Goal: Task Accomplishment & Management: Manage account settings

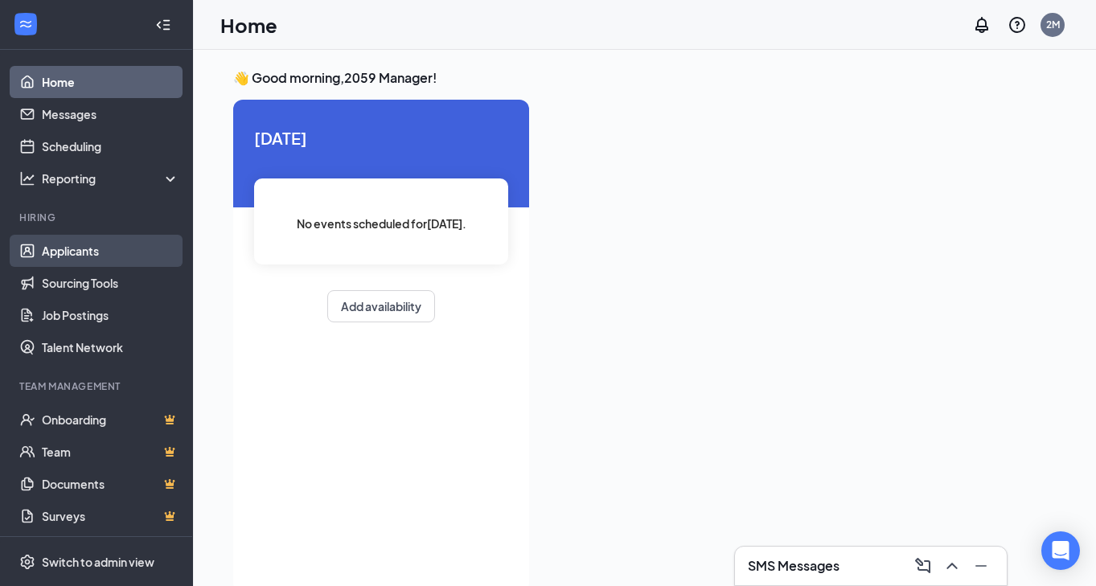
click at [79, 255] on link "Applicants" at bounding box center [110, 251] width 137 height 32
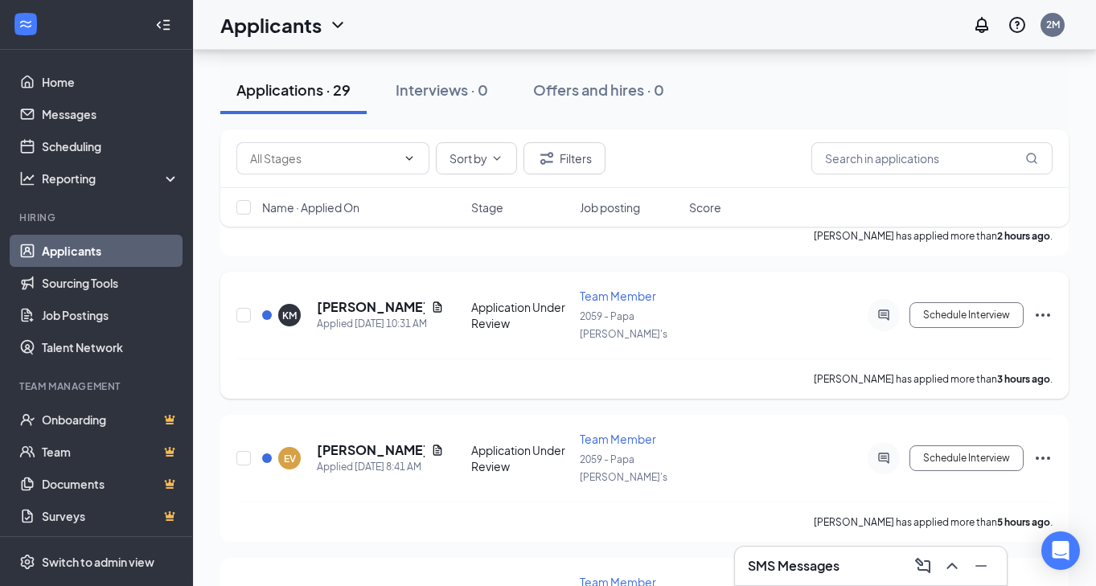
scroll to position [259, 0]
click at [381, 299] on h5 "Keeley Morris" at bounding box center [371, 308] width 108 height 18
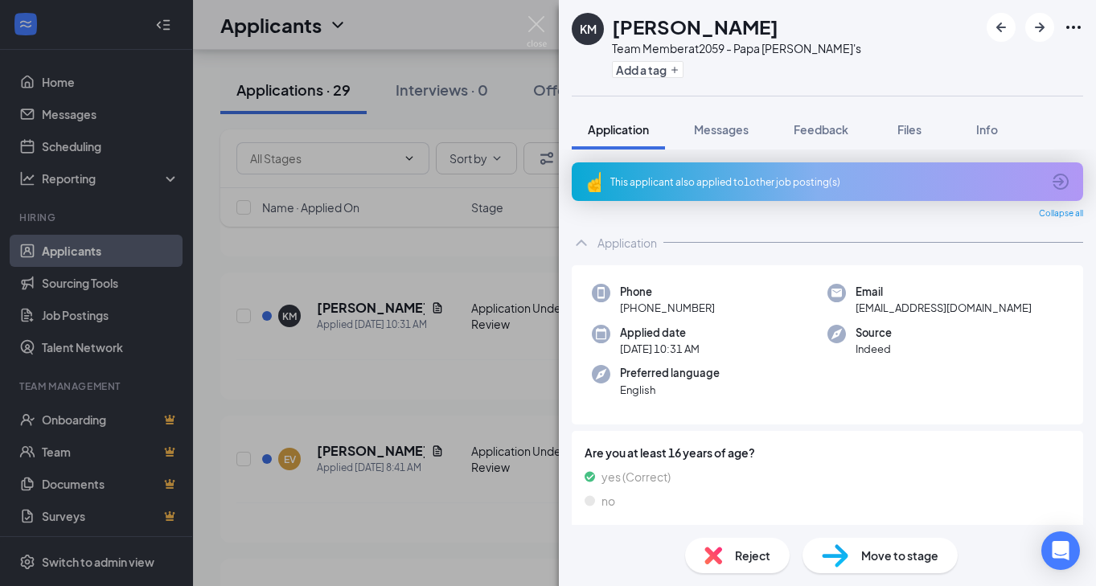
scroll to position [16, 0]
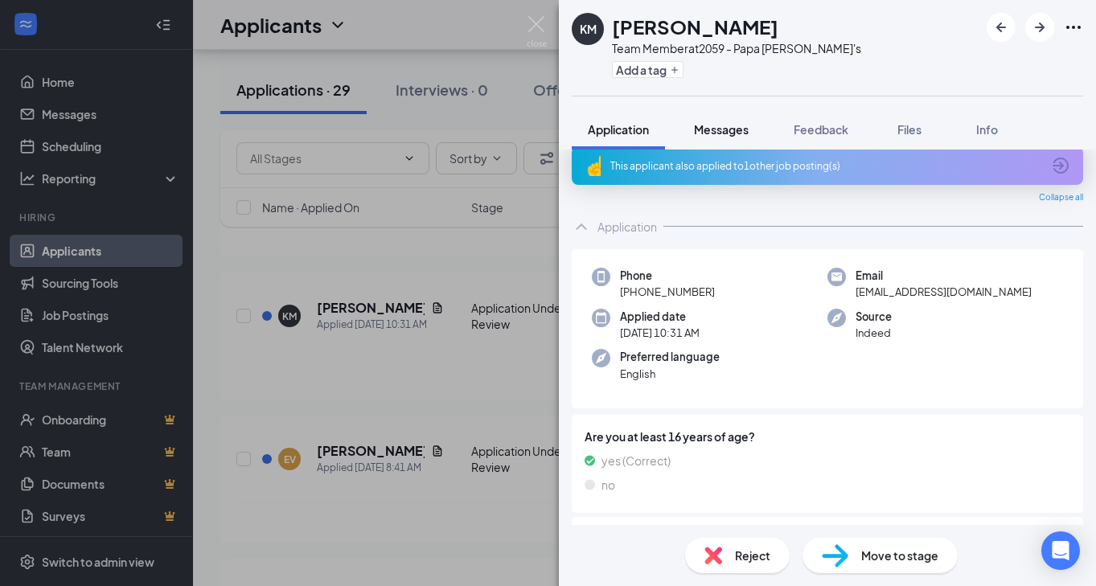
click at [723, 130] on span "Messages" at bounding box center [721, 129] width 55 height 14
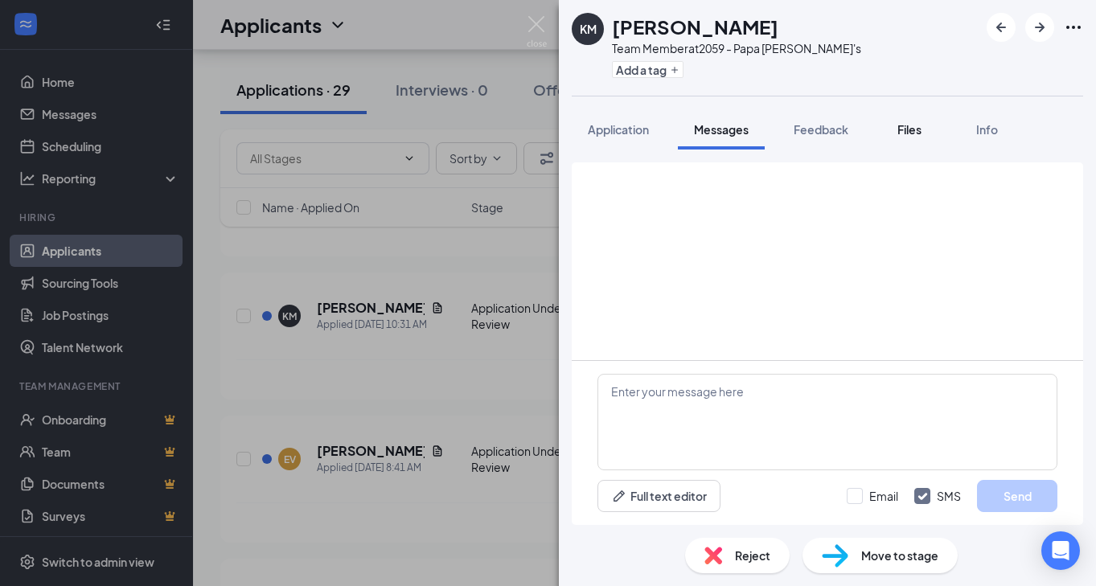
click at [904, 135] on span "Files" at bounding box center [909, 129] width 24 height 14
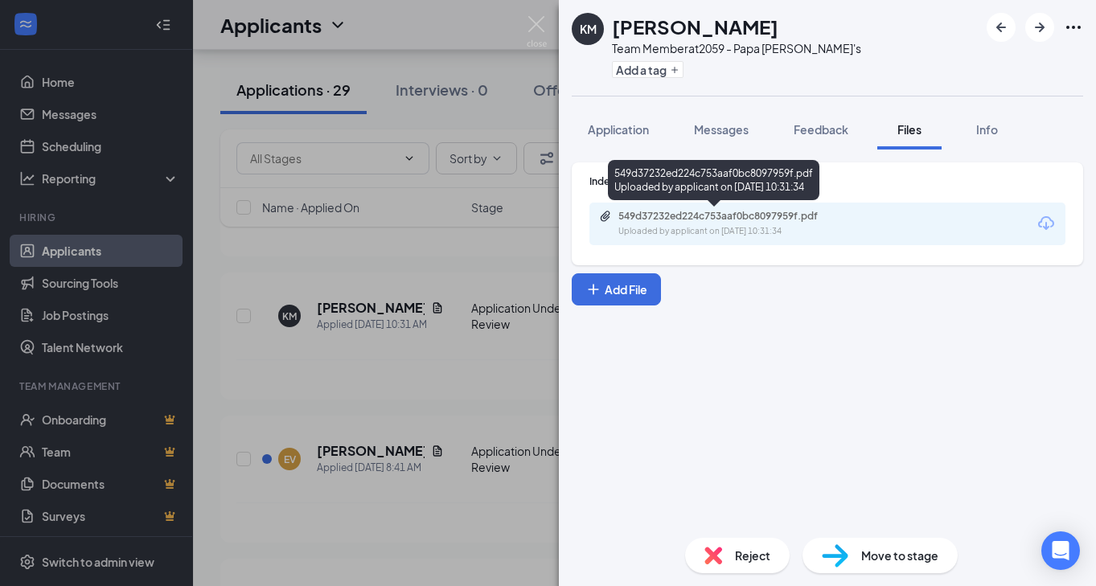
click at [744, 224] on div "549d37232ed224c753aaf0bc8097959f.pdf Uploaded by applicant on Oct 15, 2025 at 1…" at bounding box center [729, 224] width 260 height 28
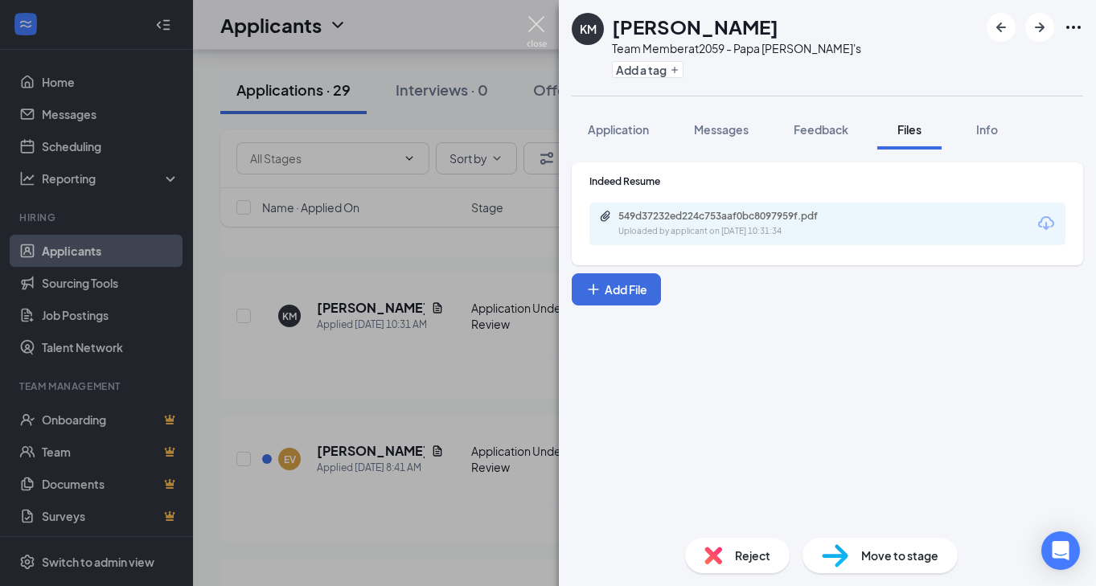
click at [528, 16] on img at bounding box center [537, 31] width 20 height 31
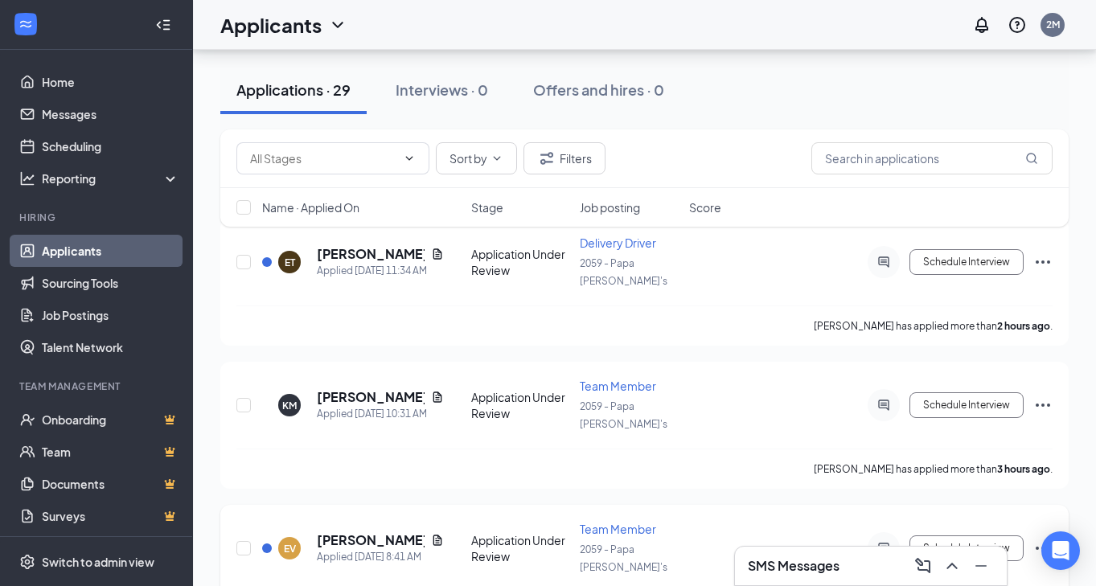
scroll to position [119, 0]
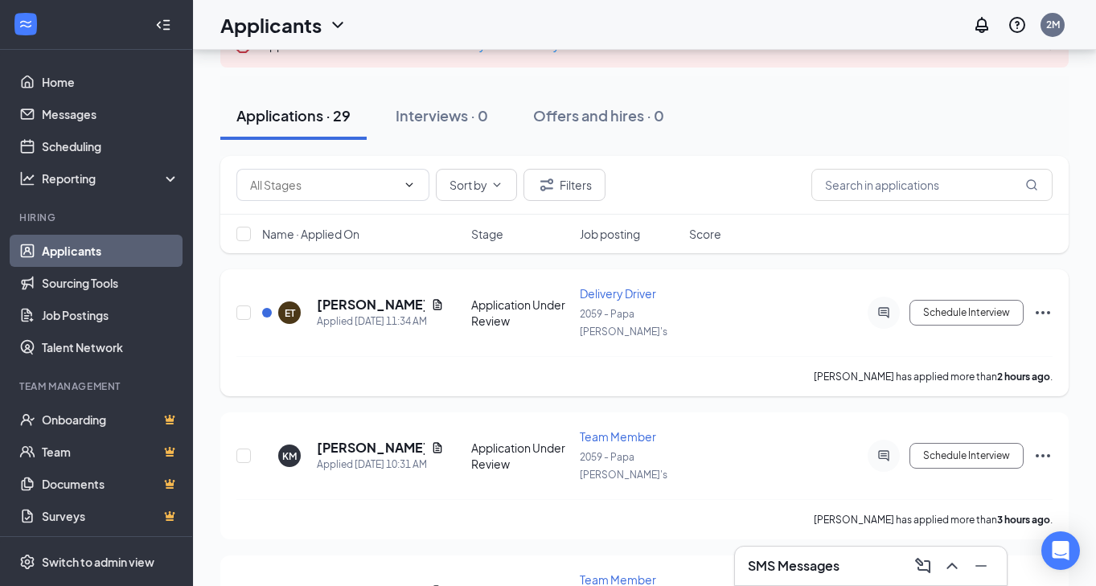
click at [363, 300] on h5 "Eric Terrazas" at bounding box center [371, 305] width 108 height 18
click at [355, 295] on div at bounding box center [548, 293] width 1096 height 586
click at [339, 296] on h5 "Eric Terrazas" at bounding box center [371, 305] width 108 height 18
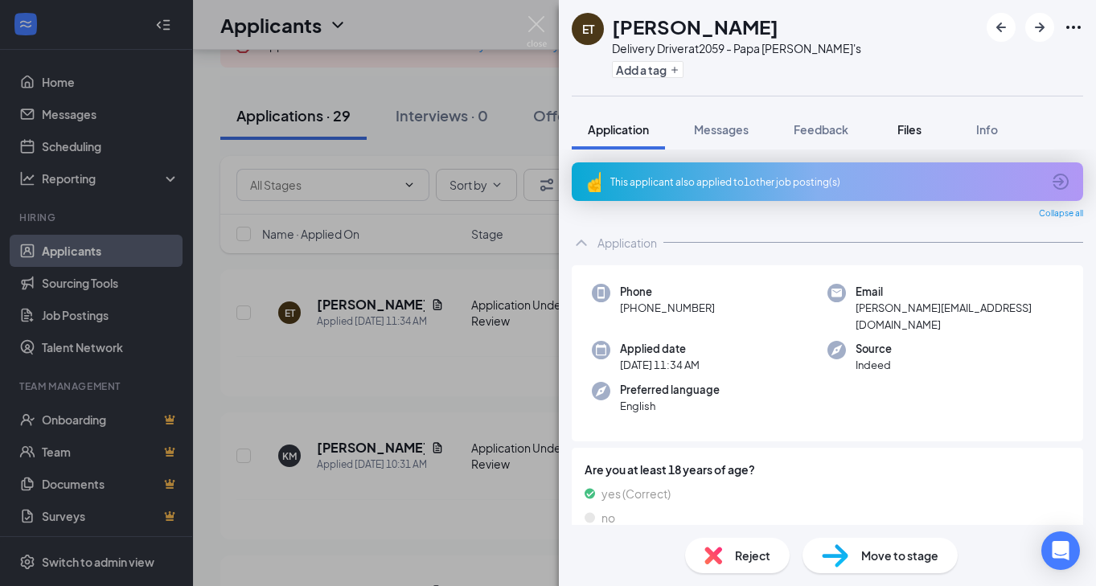
click at [925, 134] on div "Files" at bounding box center [909, 129] width 32 height 16
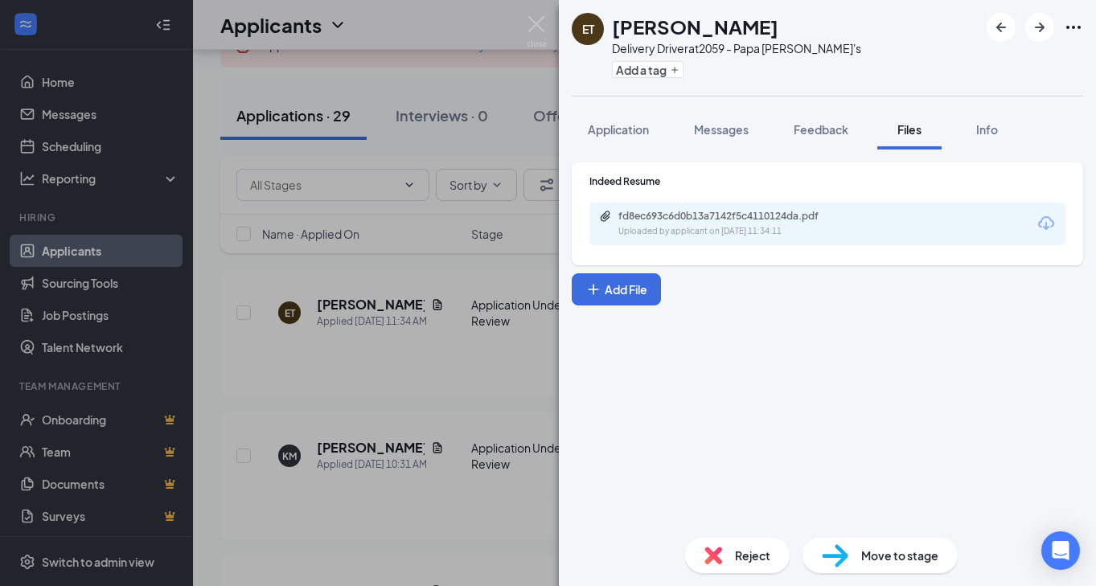
click at [645, 232] on div "Uploaded by applicant on Oct 15, 2025 at 11:34:11" at bounding box center [738, 231] width 241 height 13
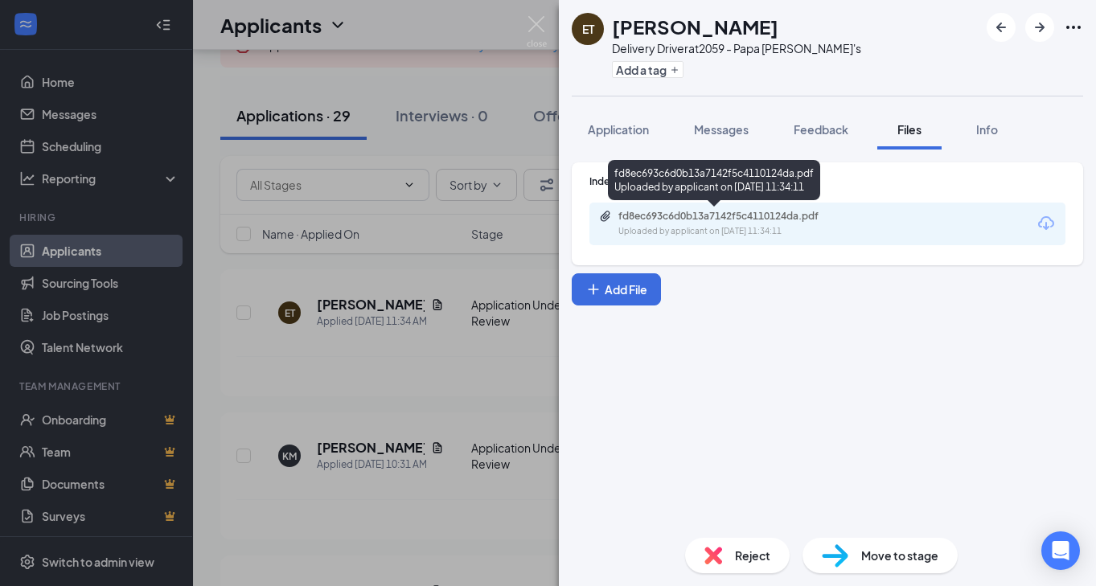
click at [825, 231] on div "Uploaded by applicant on Oct 15, 2025 at 11:34:11" at bounding box center [738, 231] width 241 height 13
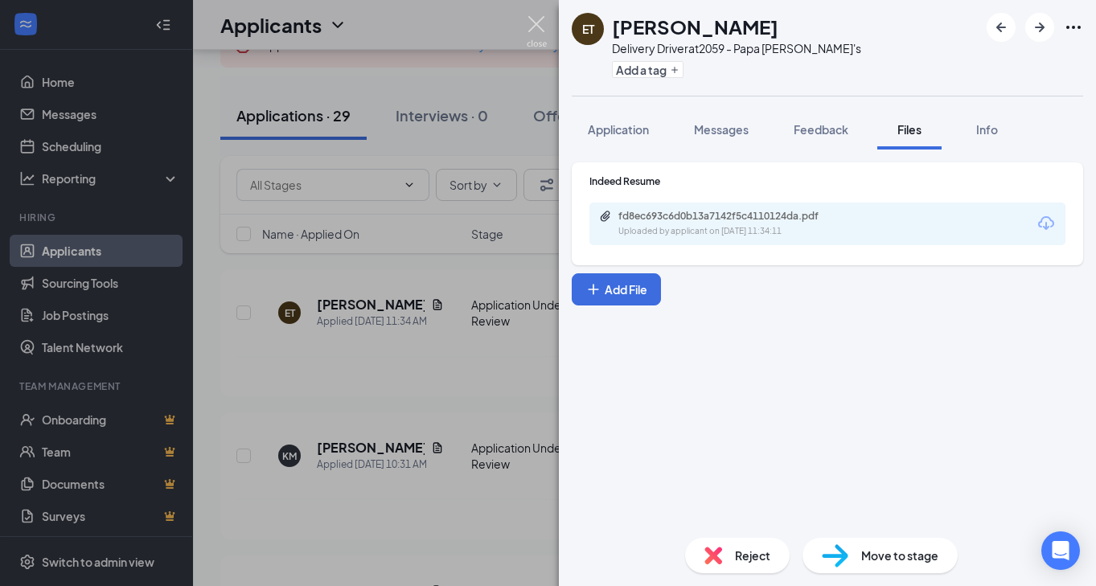
click at [534, 28] on img at bounding box center [537, 31] width 20 height 31
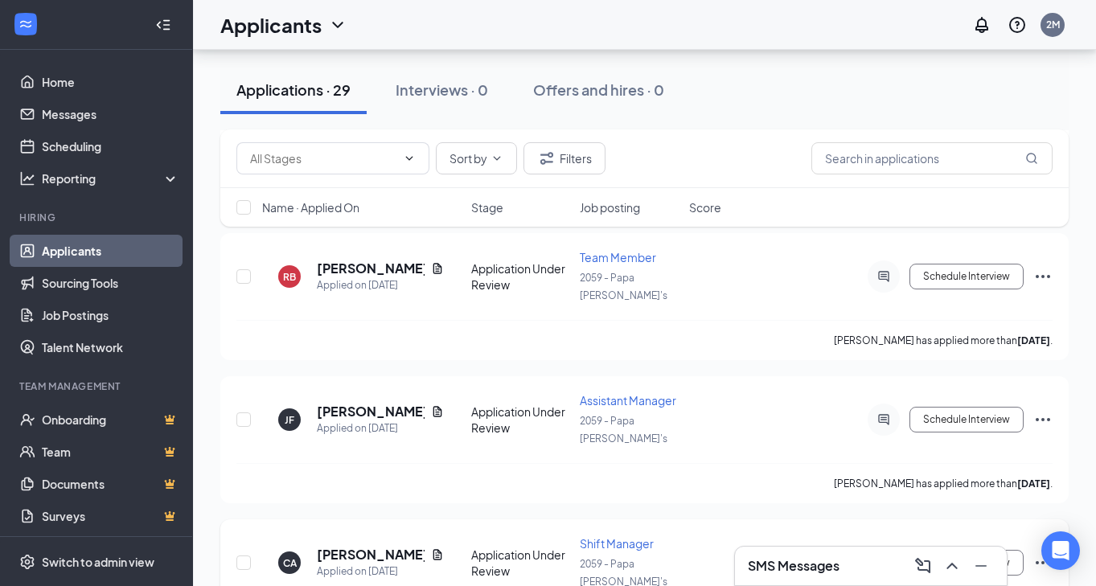
scroll to position [1010, 0]
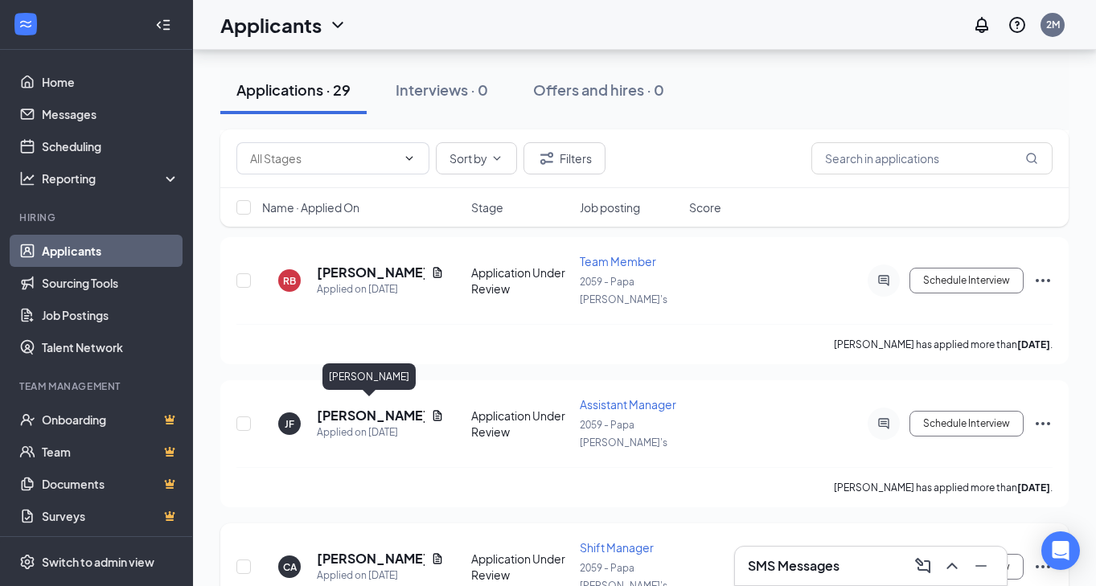
click at [371, 550] on h5 "[PERSON_NAME]" at bounding box center [371, 559] width 108 height 18
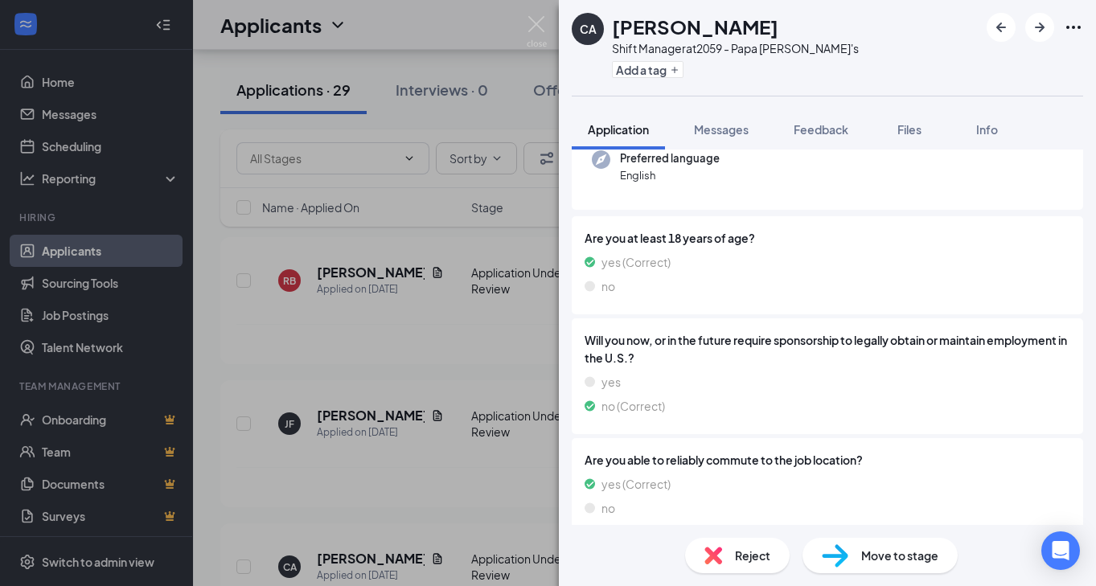
scroll to position [171, 0]
click at [914, 134] on span "Files" at bounding box center [909, 129] width 24 height 14
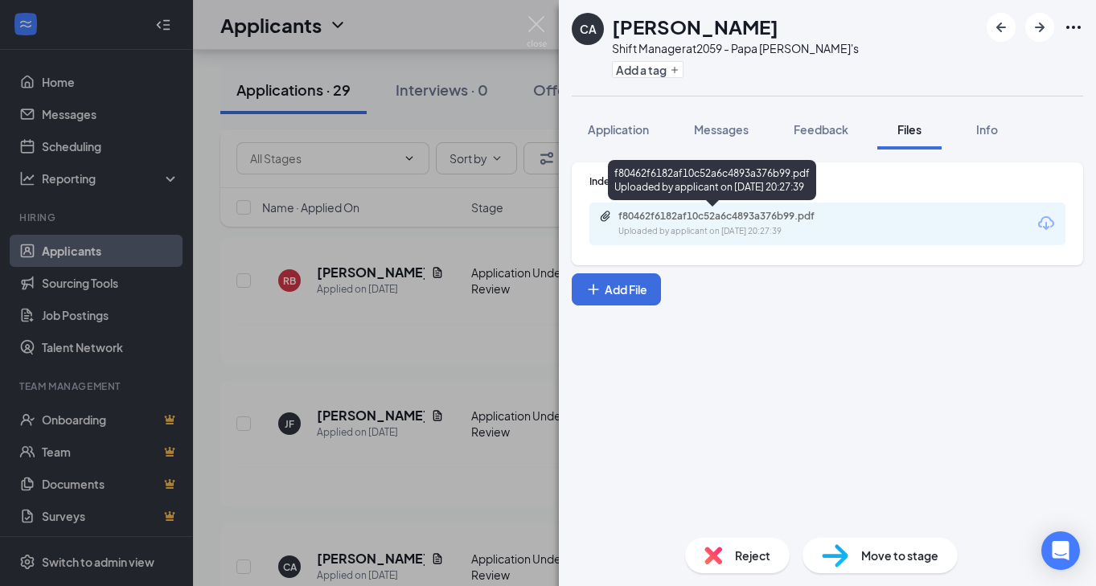
click at [707, 213] on div "f80462f6182af10c52a6c4893a376b99.pdf" at bounding box center [730, 216] width 225 height 13
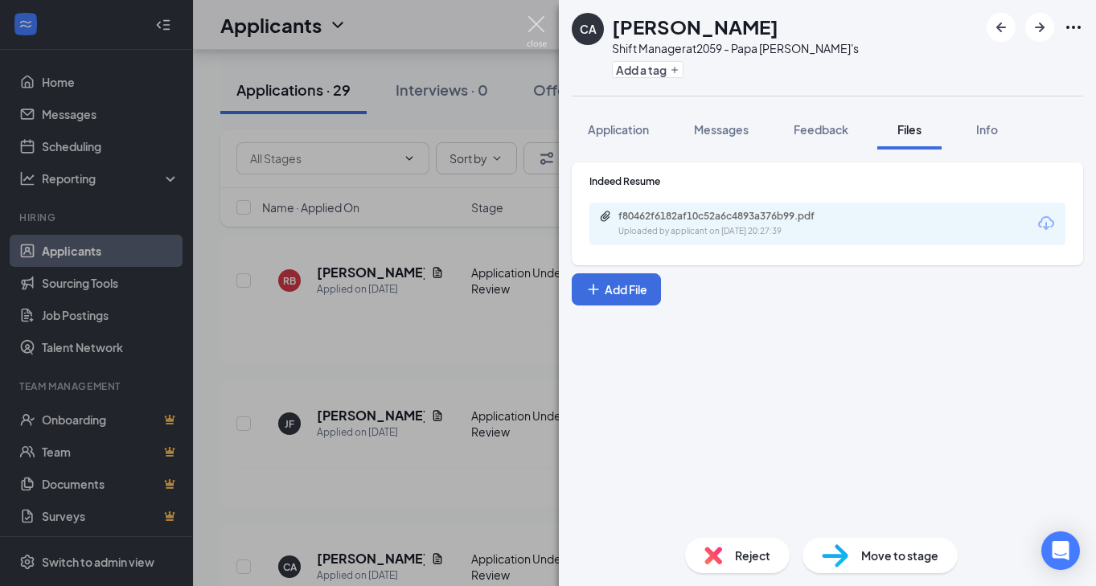
click at [529, 28] on img at bounding box center [537, 31] width 20 height 31
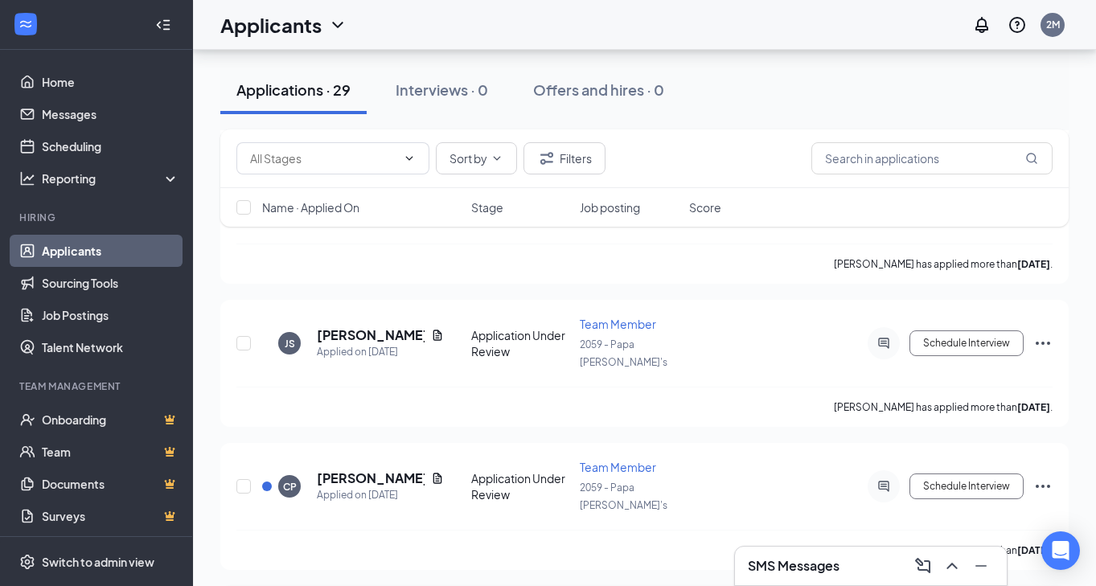
scroll to position [1650, 0]
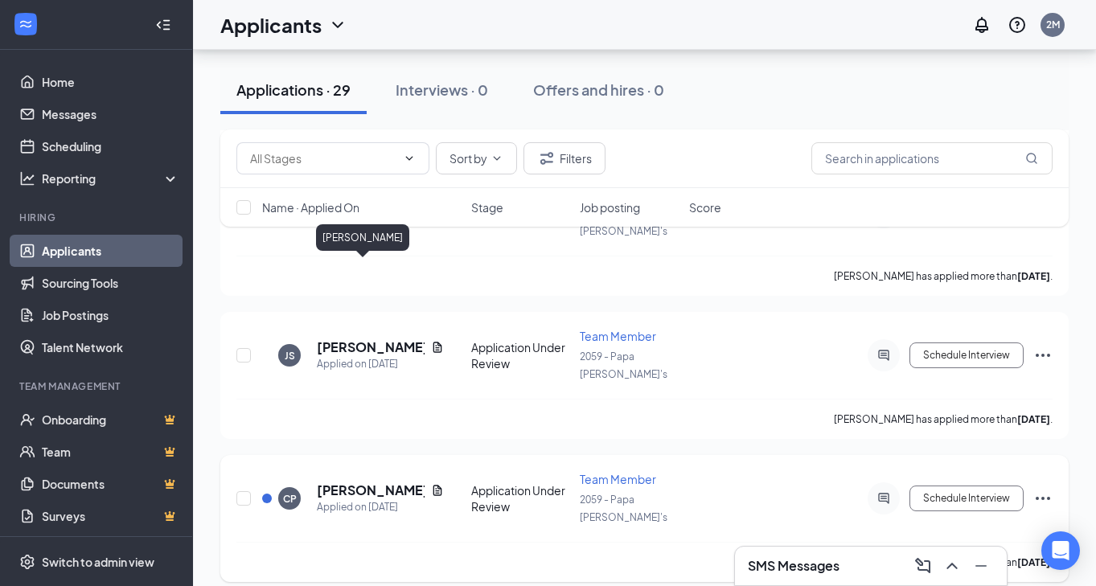
click at [328, 482] on h5 "Christopher Pacheco" at bounding box center [371, 491] width 108 height 18
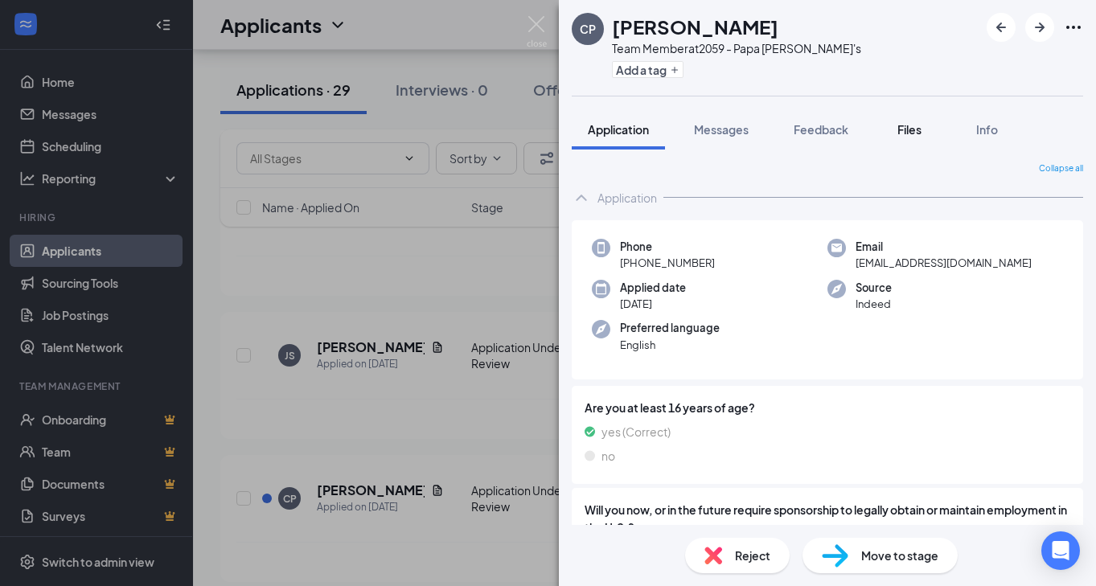
click at [897, 129] on div "Files" at bounding box center [909, 129] width 32 height 16
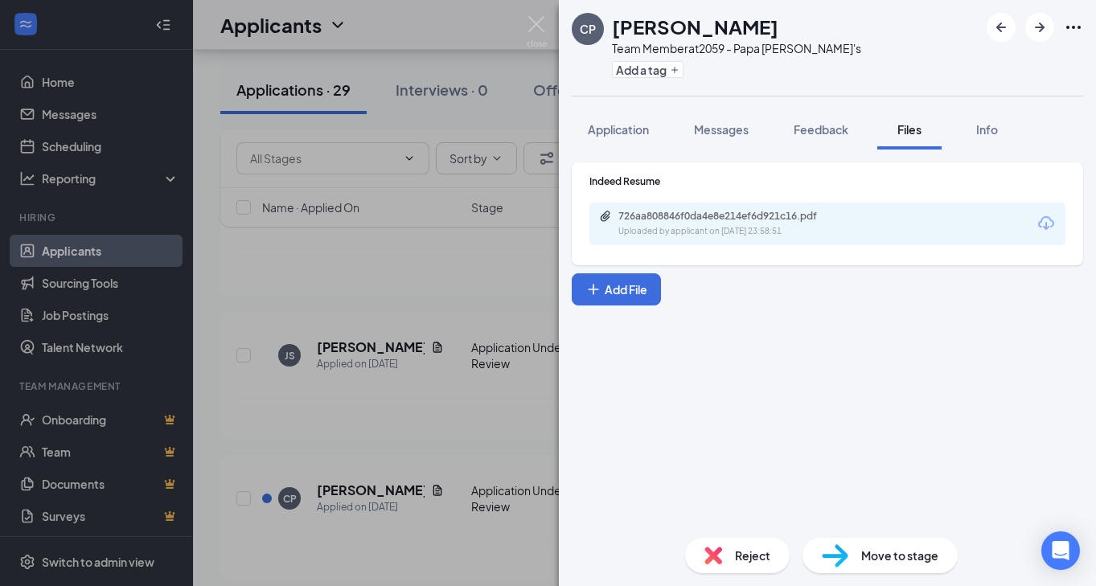
click at [694, 232] on div "Uploaded by applicant on Oct 10, 2025 at 23:58:51" at bounding box center [738, 231] width 241 height 13
click at [534, 35] on img at bounding box center [537, 31] width 20 height 31
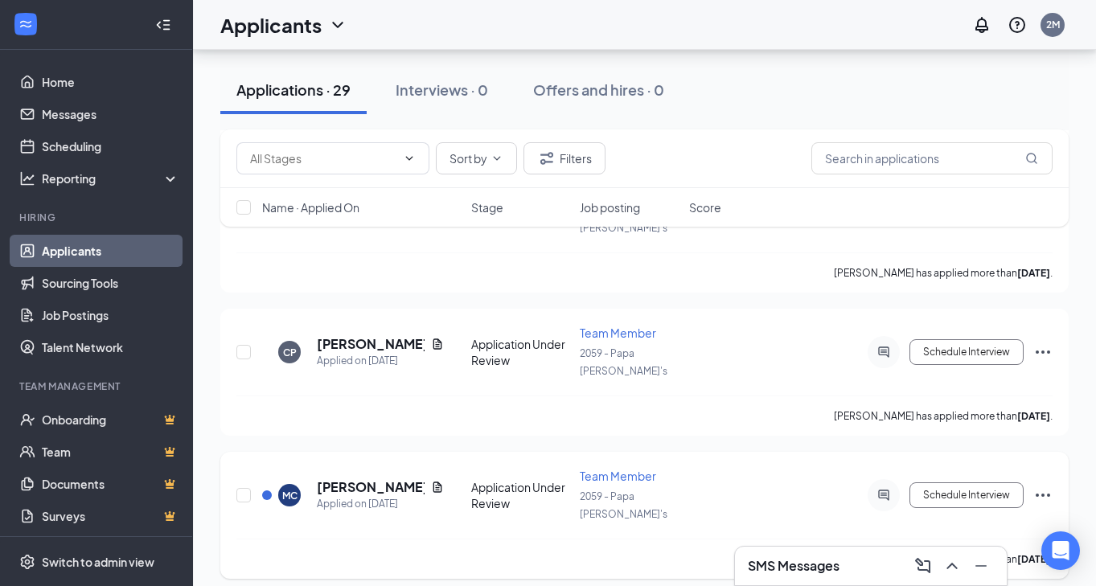
scroll to position [1803, 0]
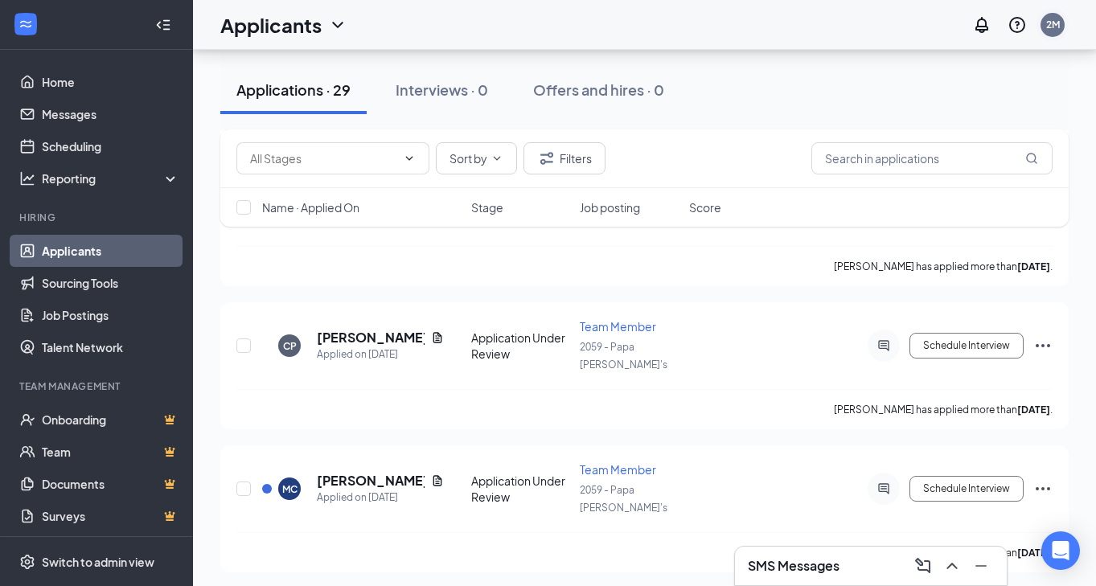
click at [1051, 24] on div "2M" at bounding box center [1053, 25] width 14 height 14
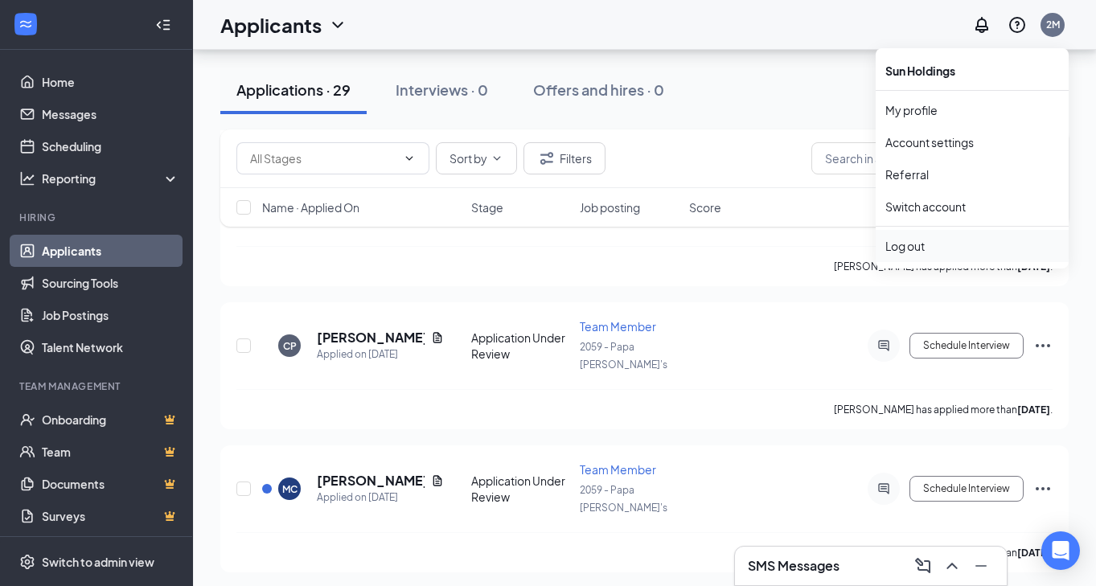
click at [917, 240] on div "Log out" at bounding box center [972, 246] width 174 height 16
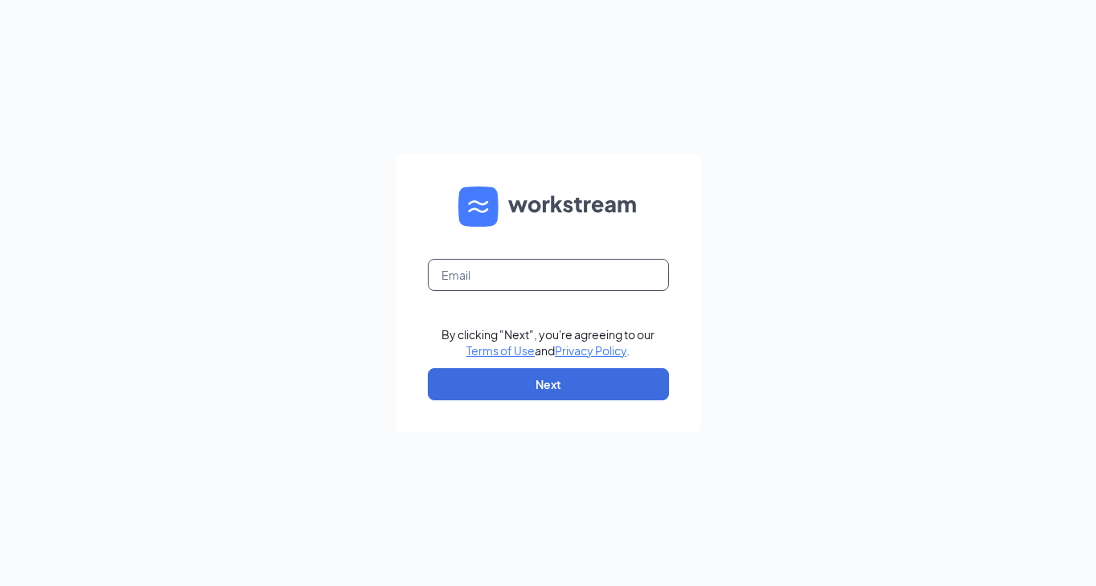
click at [624, 285] on input "text" at bounding box center [548, 275] width 241 height 32
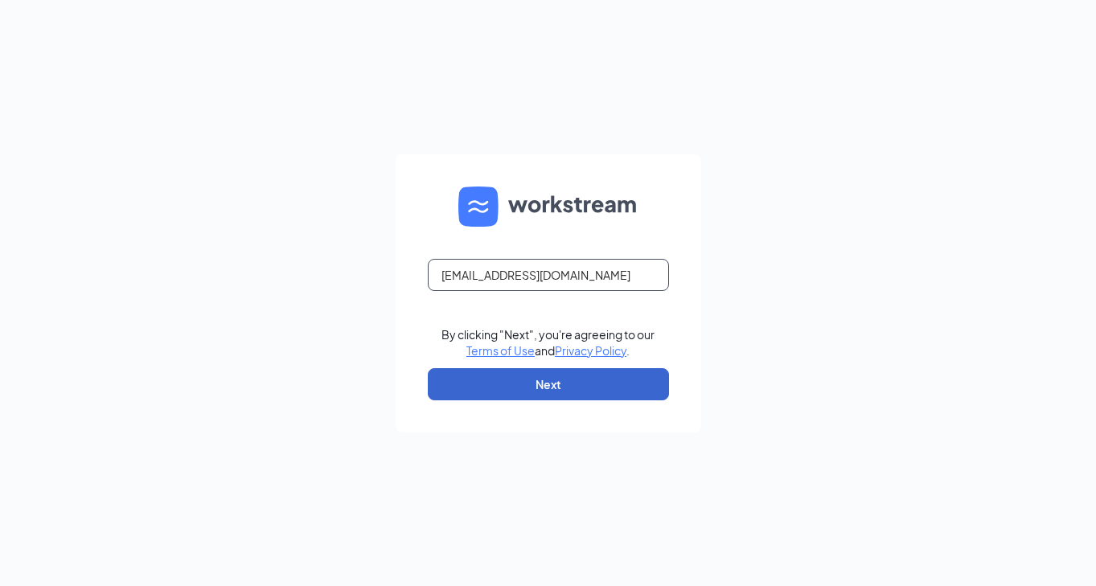
type input "2660@pjslice.com"
click at [616, 390] on button "Next" at bounding box center [548, 384] width 241 height 32
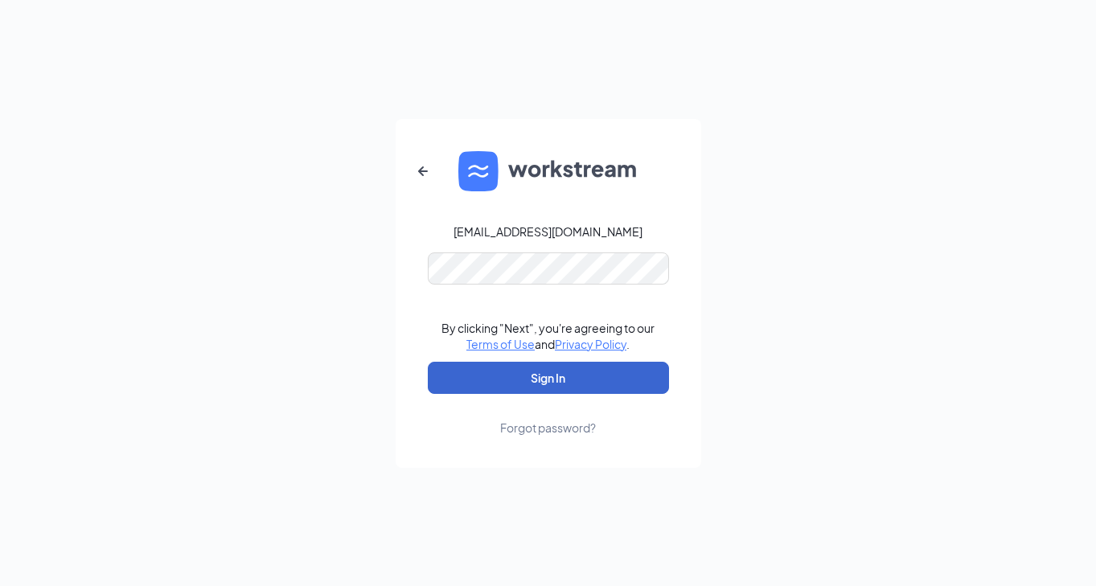
click at [599, 376] on button "Sign In" at bounding box center [548, 378] width 241 height 32
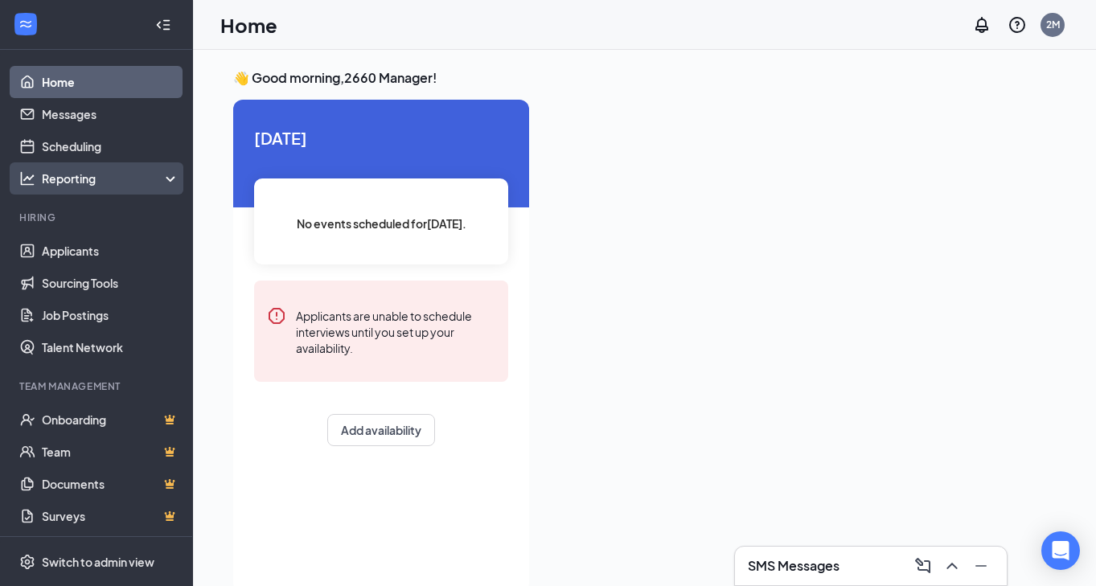
scroll to position [34, 0]
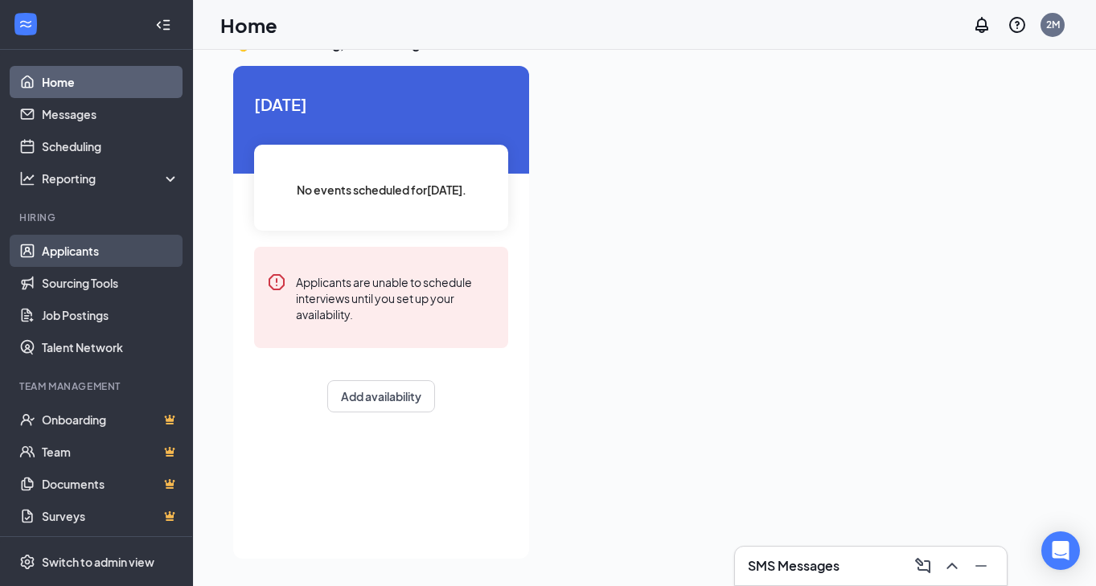
click at [83, 245] on link "Applicants" at bounding box center [110, 251] width 137 height 32
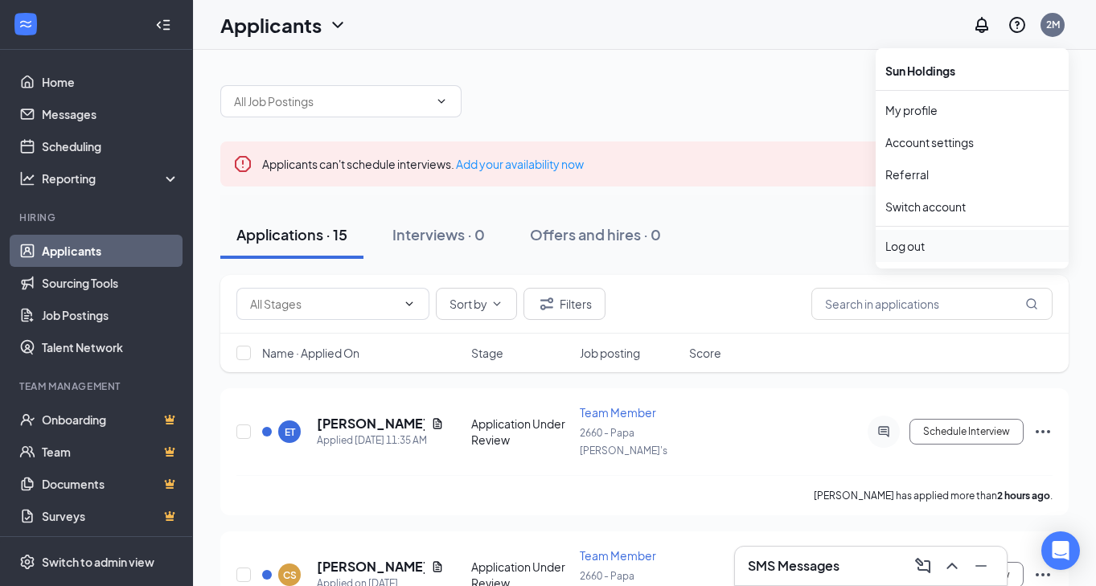
click at [919, 247] on div "Log out" at bounding box center [972, 246] width 174 height 16
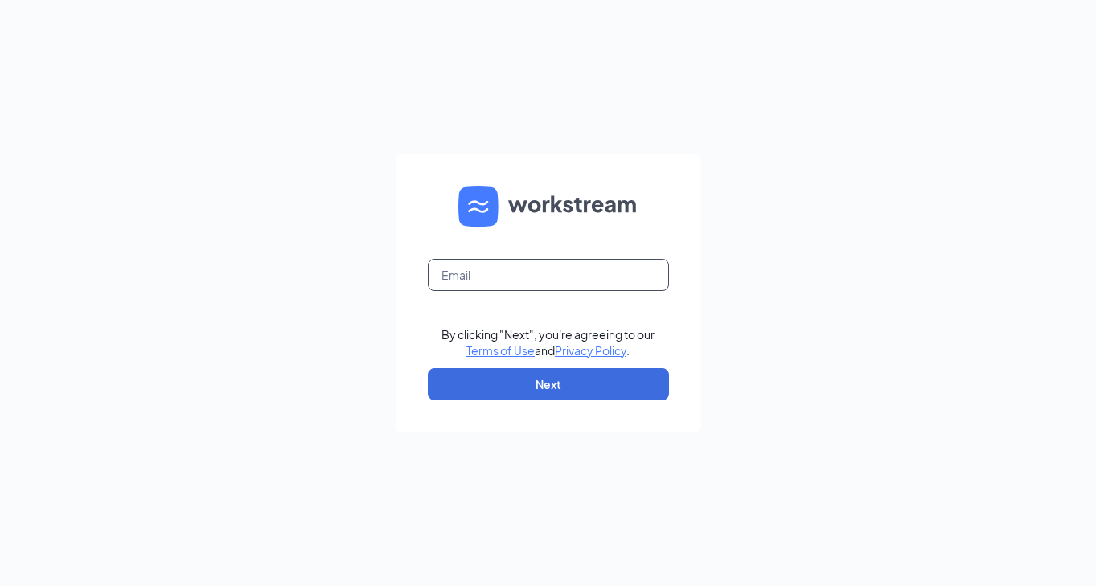
click at [494, 269] on input "text" at bounding box center [548, 275] width 241 height 32
type input "2059@pjslice.com"
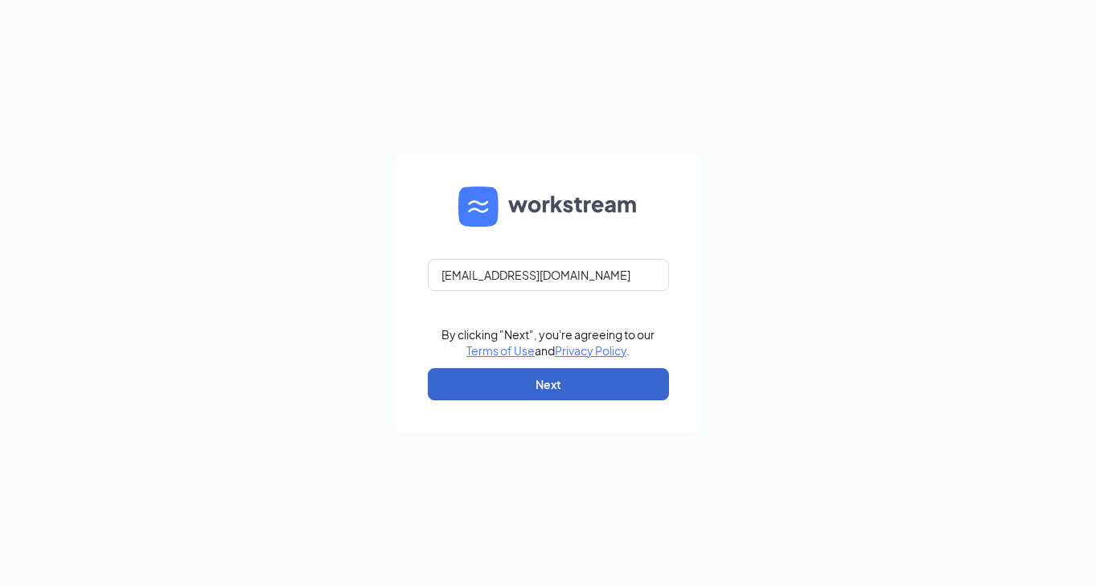
click at [584, 384] on button "Next" at bounding box center [548, 384] width 241 height 32
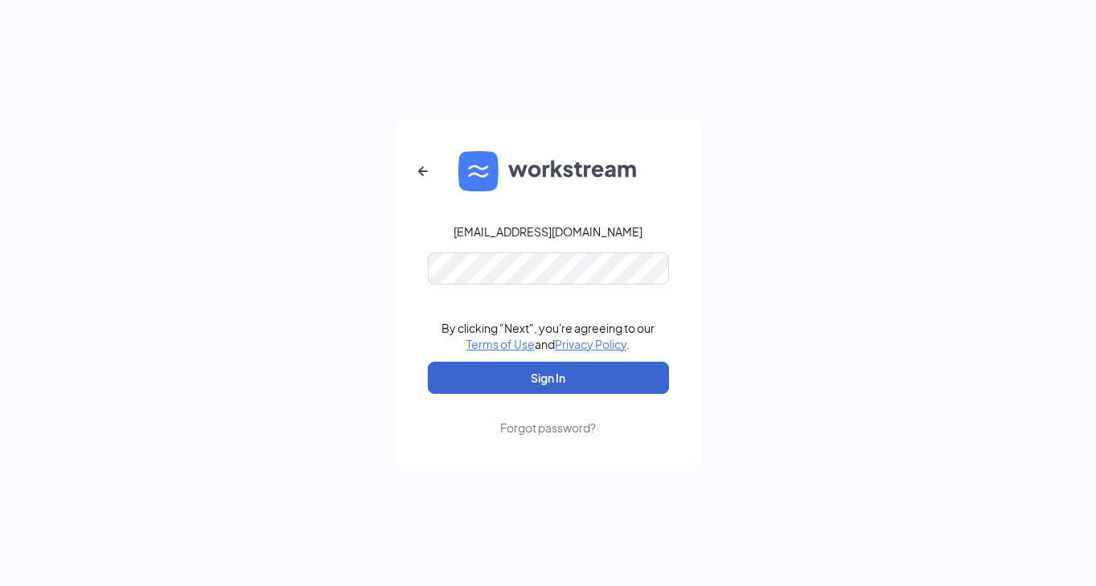
click at [596, 390] on button "Sign In" at bounding box center [548, 378] width 241 height 32
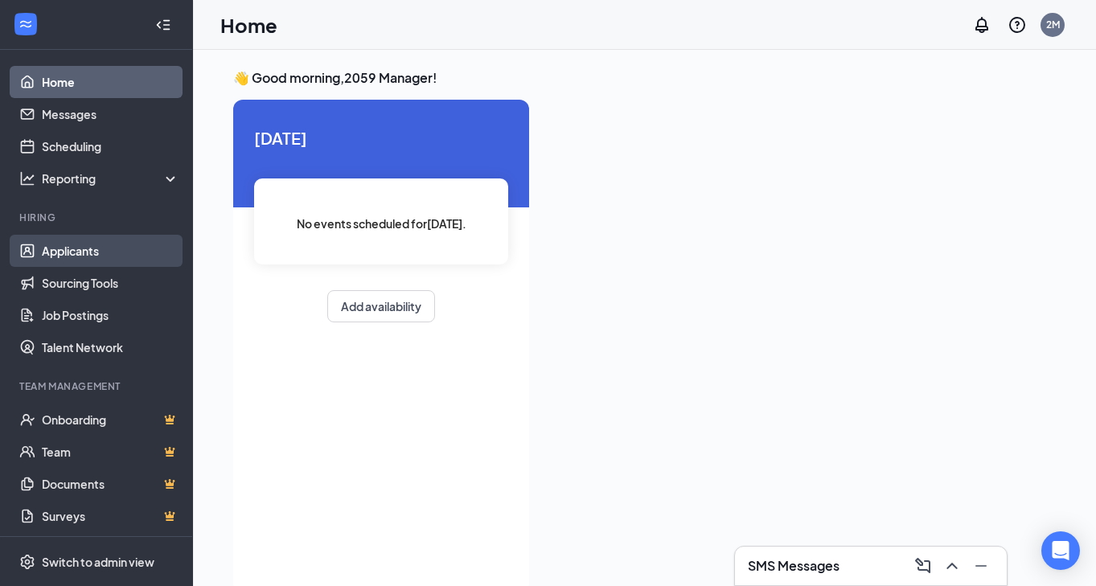
click at [110, 248] on link "Applicants" at bounding box center [110, 251] width 137 height 32
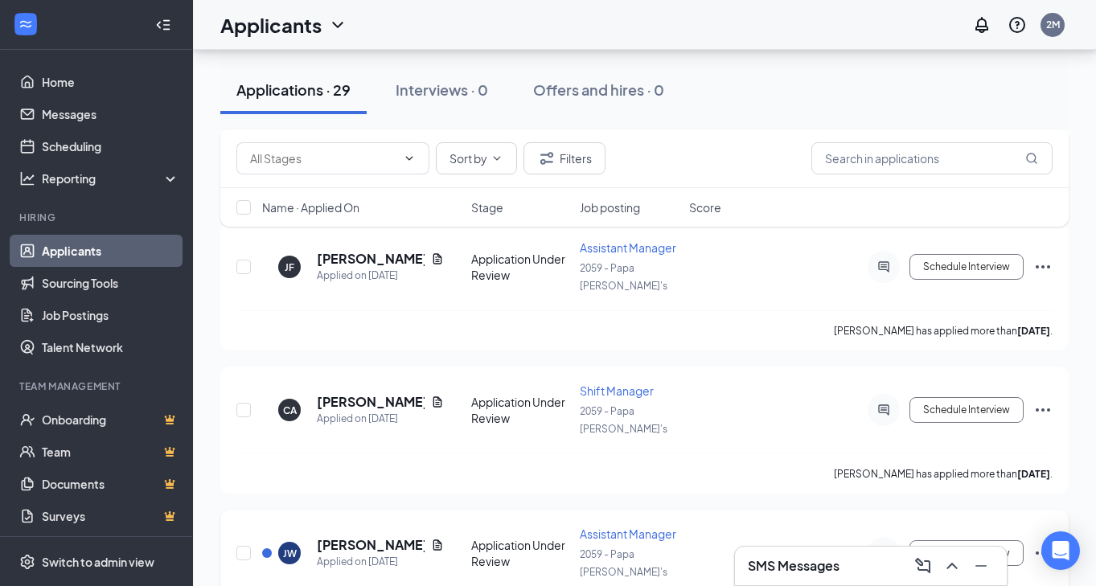
scroll to position [1166, 0]
click at [381, 536] on h5 "[PERSON_NAME]" at bounding box center [371, 545] width 108 height 18
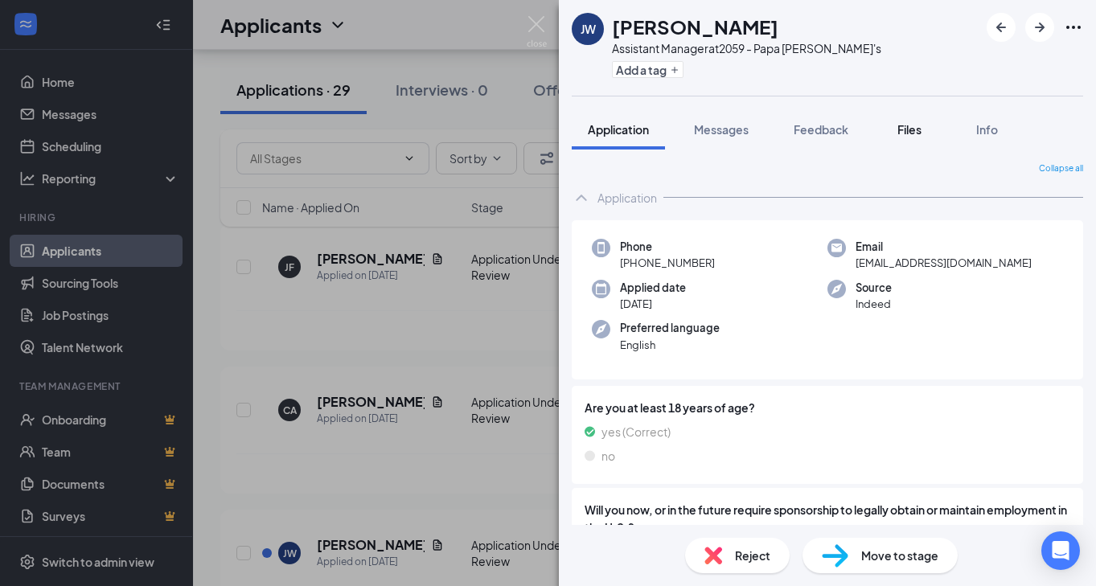
click at [908, 133] on span "Files" at bounding box center [909, 129] width 24 height 14
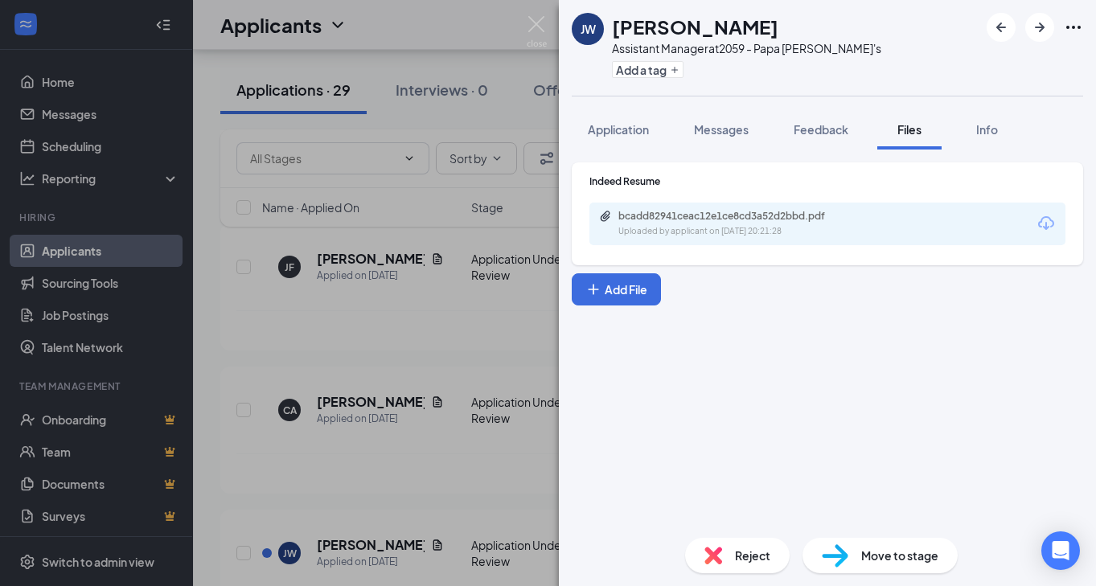
click at [658, 212] on div "bcadd82941ceac12e1ce8cd3a52d2bbd.pdf" at bounding box center [730, 216] width 225 height 13
click at [528, 25] on img at bounding box center [537, 31] width 20 height 31
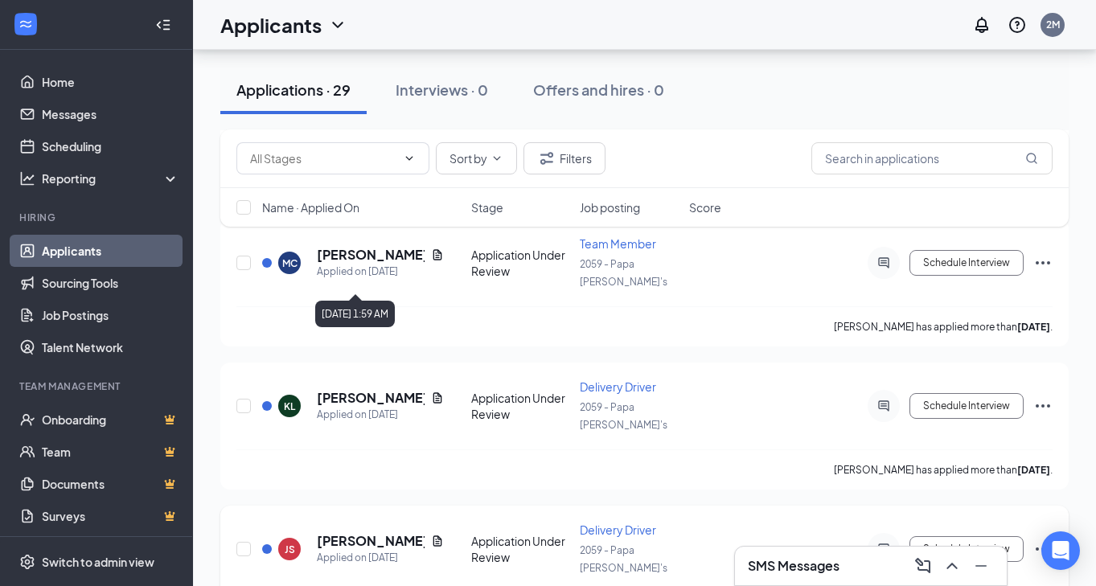
scroll to position [2042, 0]
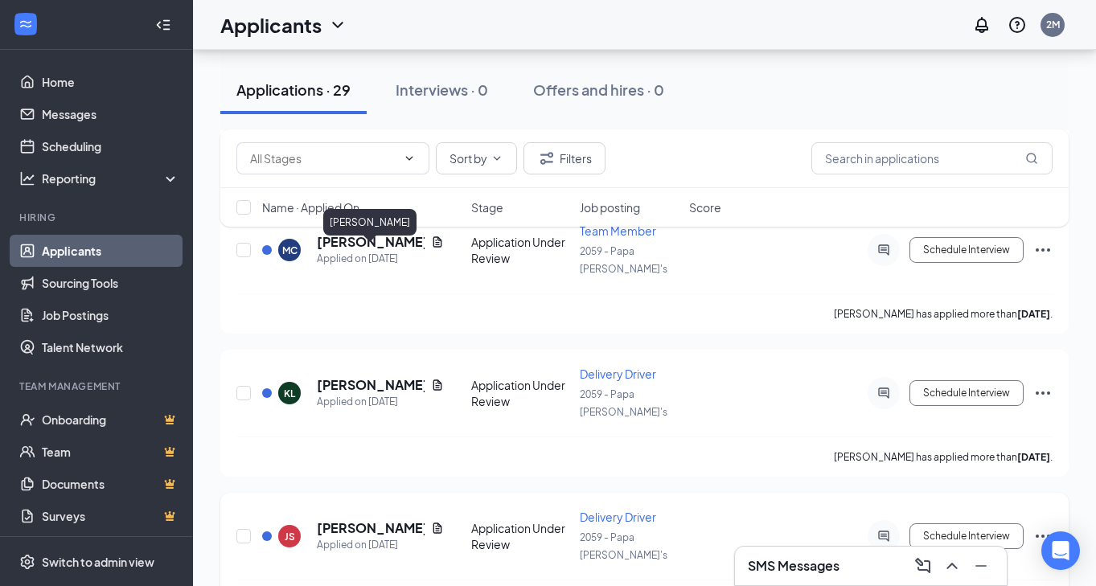
click at [338, 519] on h5 "Joseph Sambrano" at bounding box center [371, 528] width 108 height 18
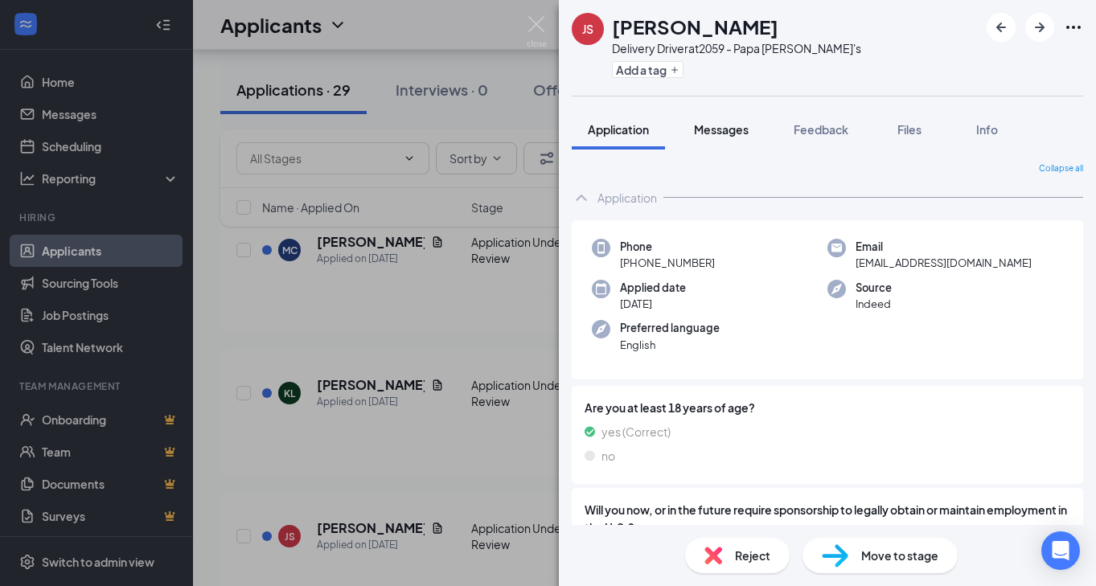
click at [721, 137] on button "Messages" at bounding box center [721, 129] width 87 height 40
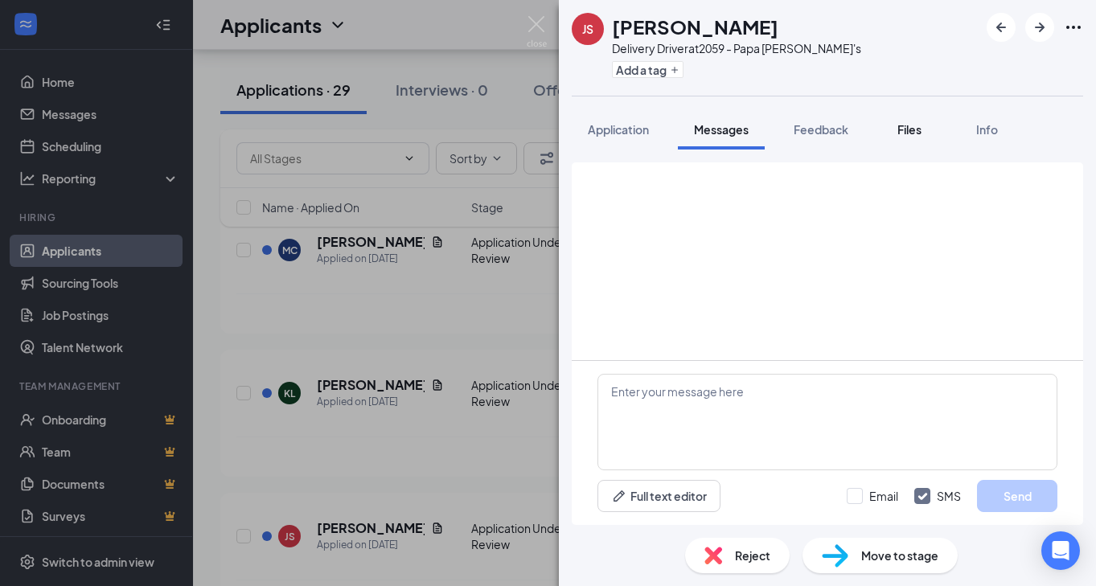
click at [896, 133] on div "Files" at bounding box center [909, 129] width 32 height 16
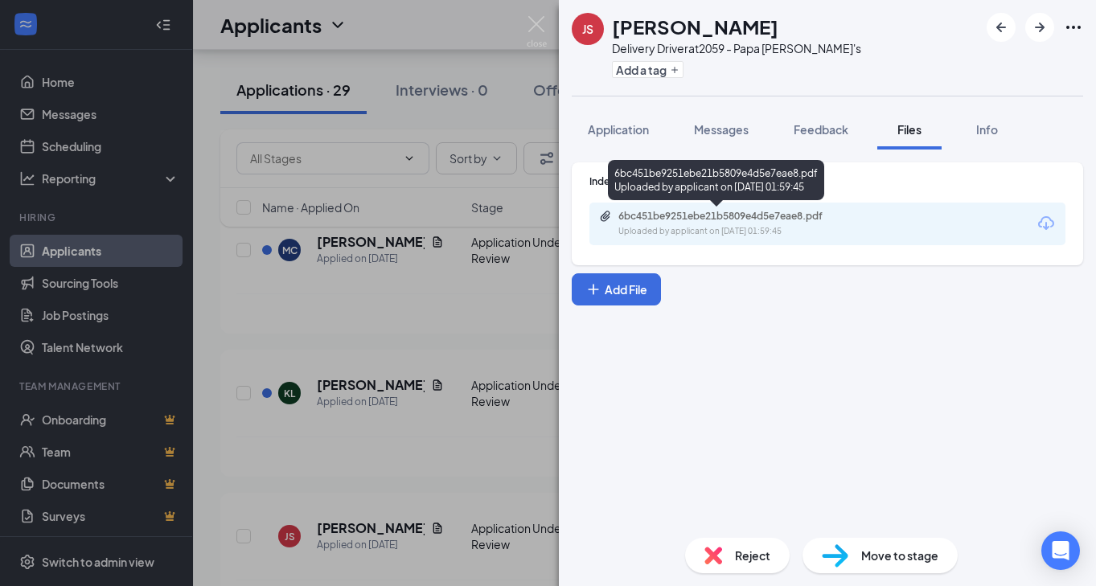
click at [699, 214] on div "6bc451be9251ebe21b5809e4d5e7eae8.pdf" at bounding box center [730, 216] width 225 height 13
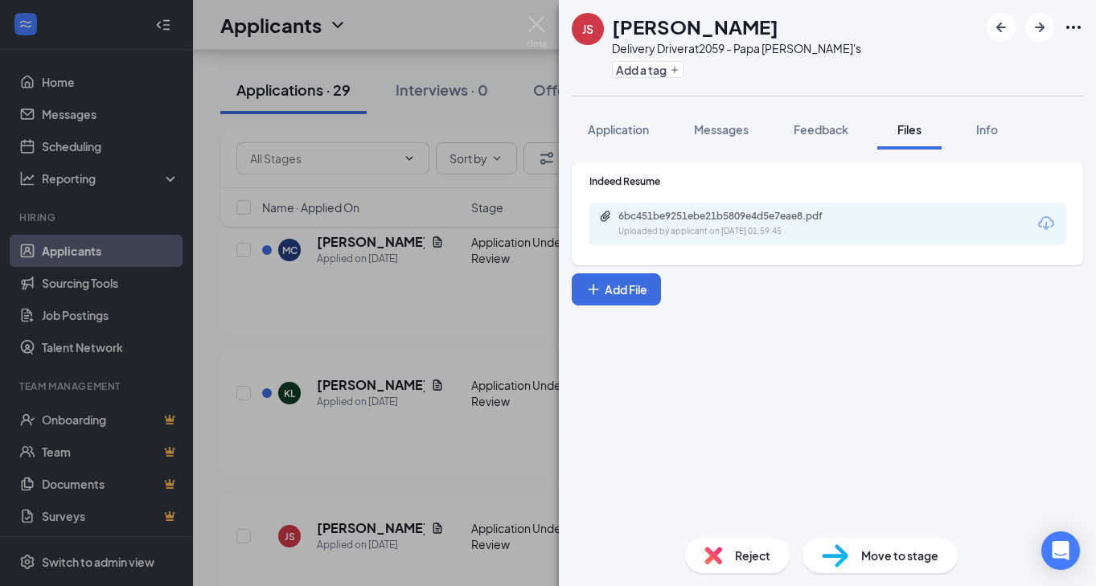
click at [788, 319] on div "Indeed Resume 6bc451be9251ebe21b5809e4d5e7eae8.pdf Uploaded by applicant on Oct…" at bounding box center [827, 337] width 537 height 375
click at [723, 130] on span "Messages" at bounding box center [721, 129] width 55 height 14
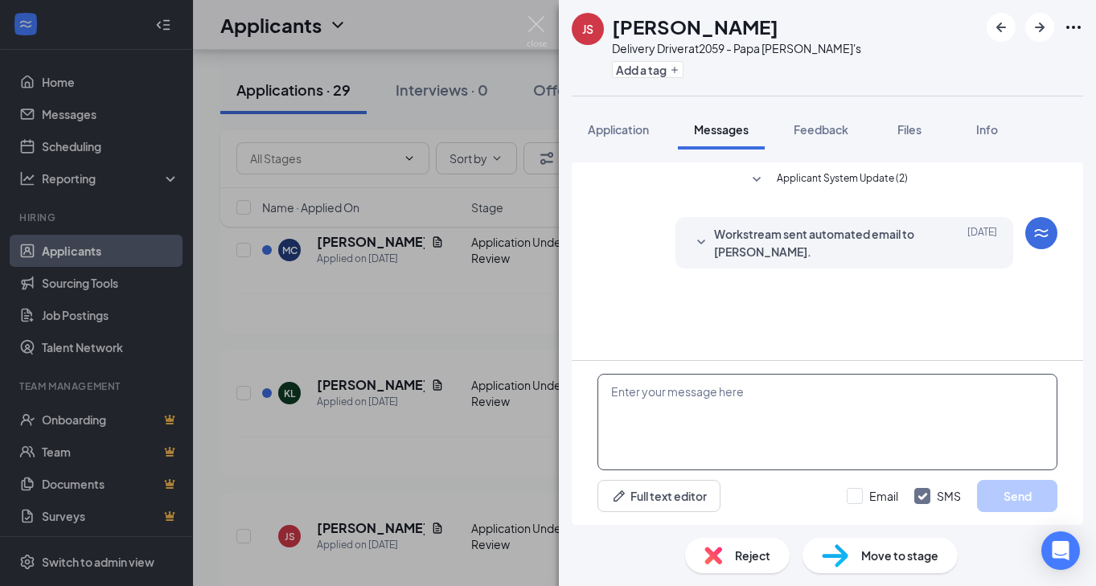
click at [793, 423] on textarea at bounding box center [827, 422] width 460 height 96
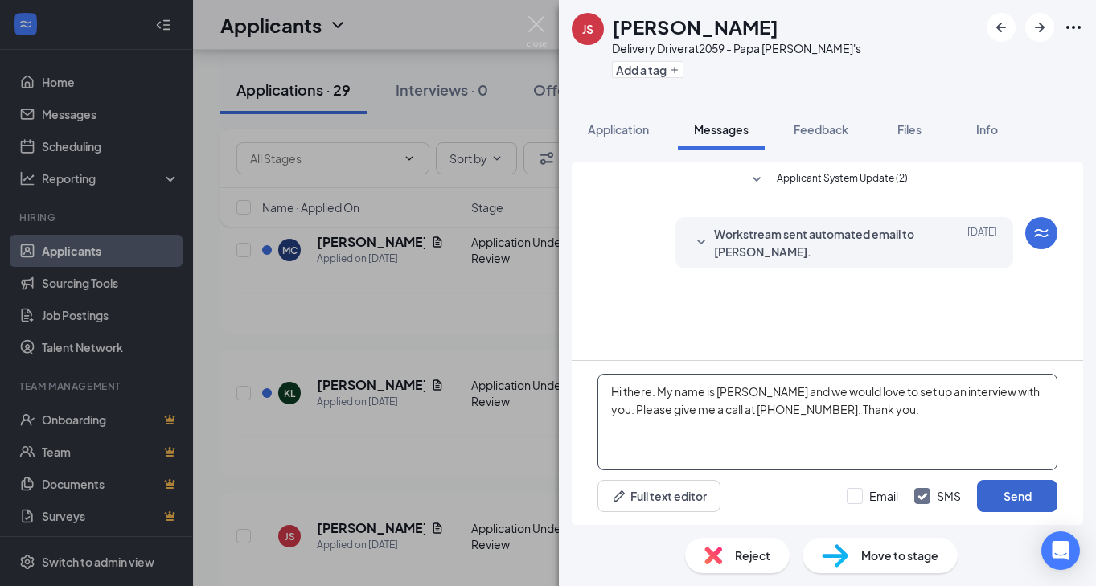
type textarea "Hi there. My name is Emily and we would love to set up an interview with you. P…"
click at [1043, 502] on button "Send" at bounding box center [1017, 496] width 80 height 32
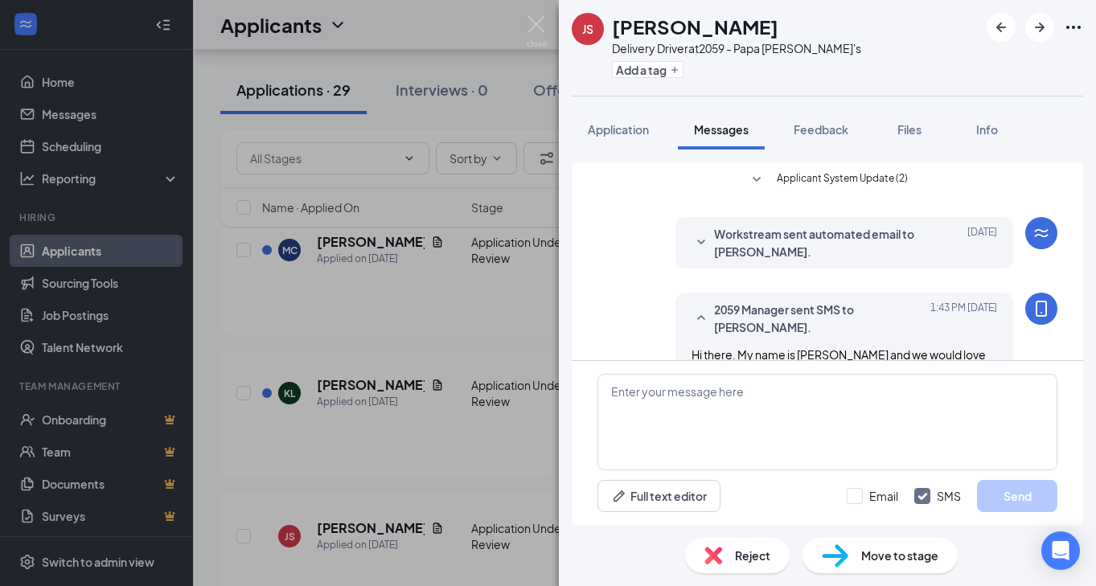
scroll to position [63, 0]
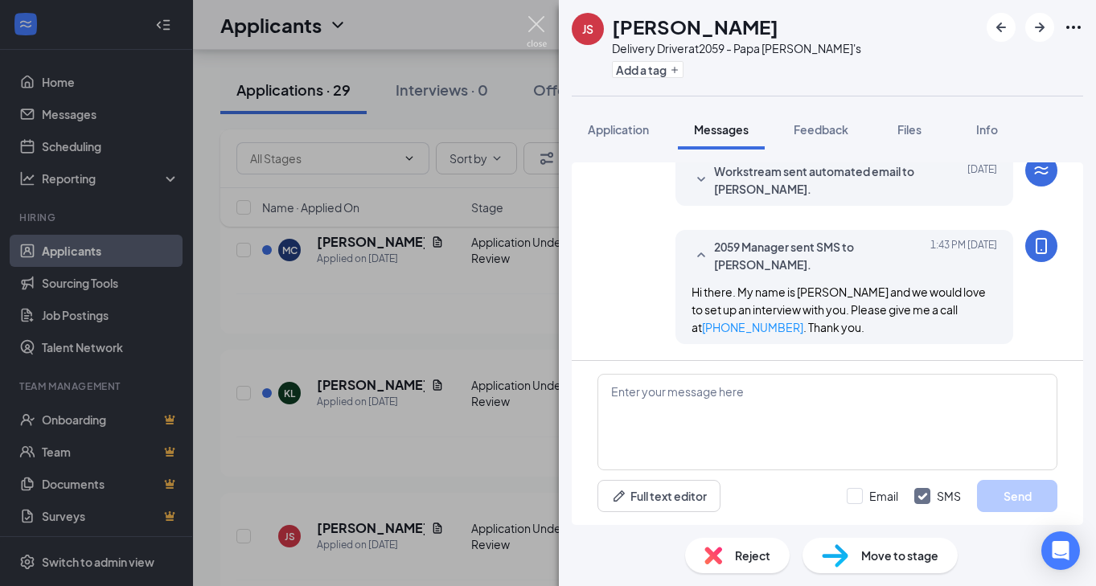
click at [538, 24] on img at bounding box center [537, 31] width 20 height 31
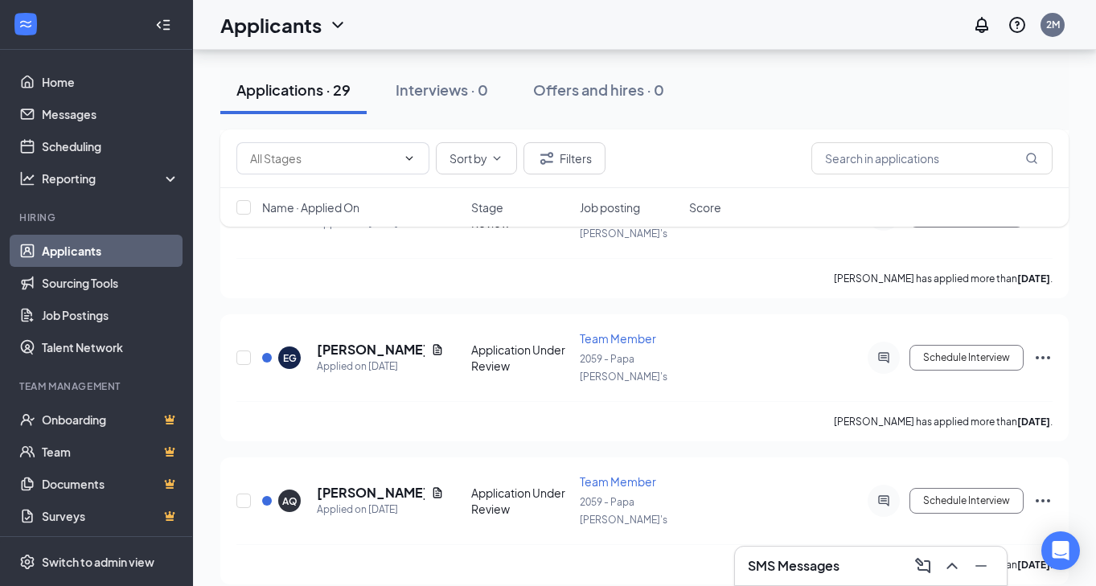
scroll to position [2505, 0]
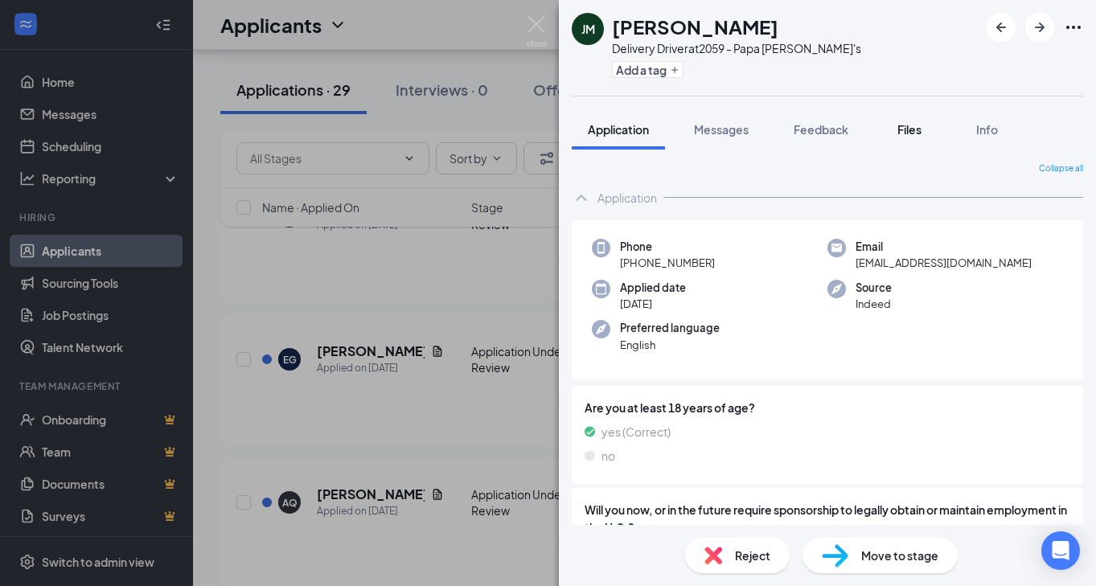
click at [908, 126] on span "Files" at bounding box center [909, 129] width 24 height 14
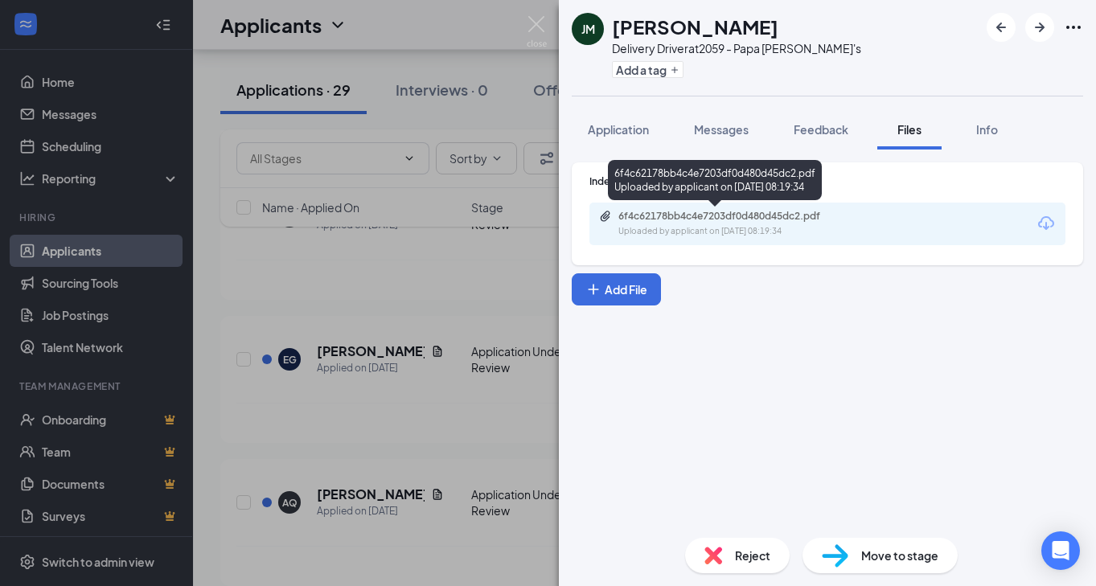
click at [758, 209] on div "6f4c62178bb4c4e7203df0d480d45dc2.pdf Uploaded by applicant on Oct 09, 2025 at 0…" at bounding box center [827, 224] width 476 height 43
click at [761, 225] on div "Uploaded by applicant on Oct 09, 2025 at 08:19:34" at bounding box center [738, 231] width 241 height 13
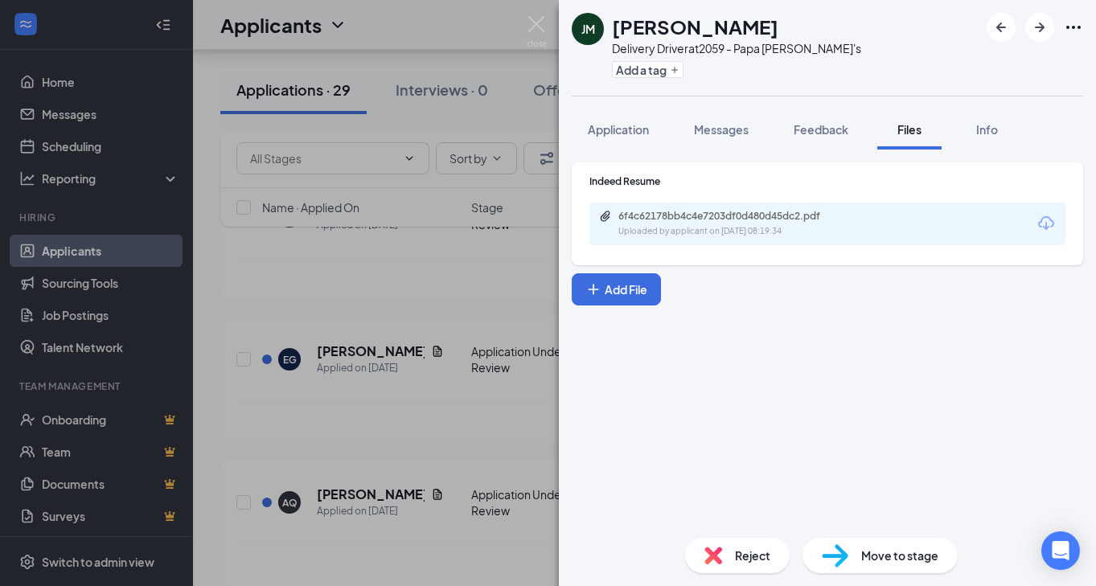
click at [547, 29] on div "JM Joshua Moore Delivery Driver at 2059 - Papa John's Add a tag Application Mes…" at bounding box center [548, 293] width 1096 height 586
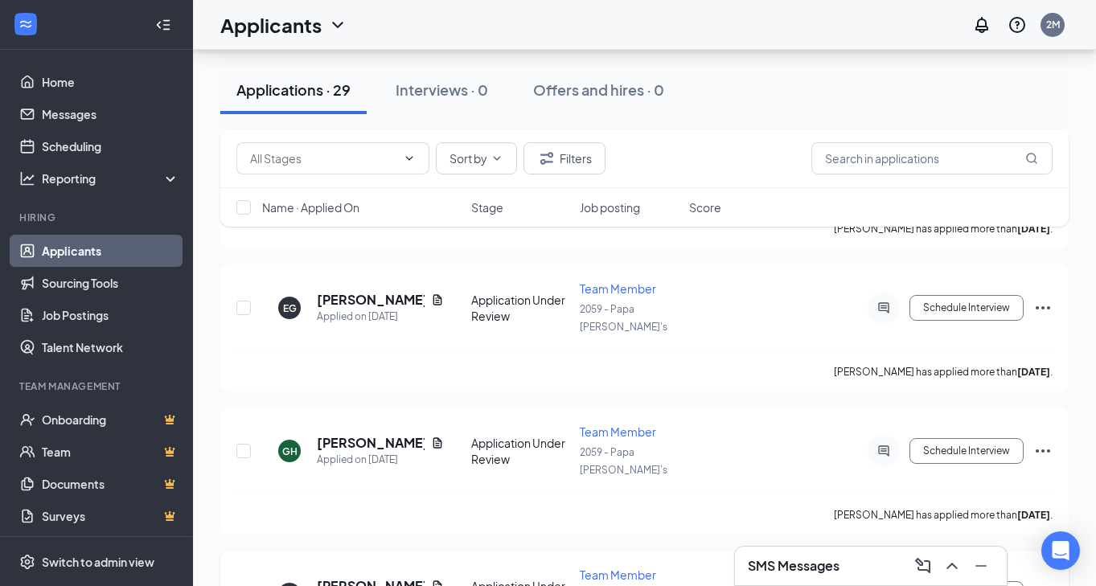
scroll to position [3423, 0]
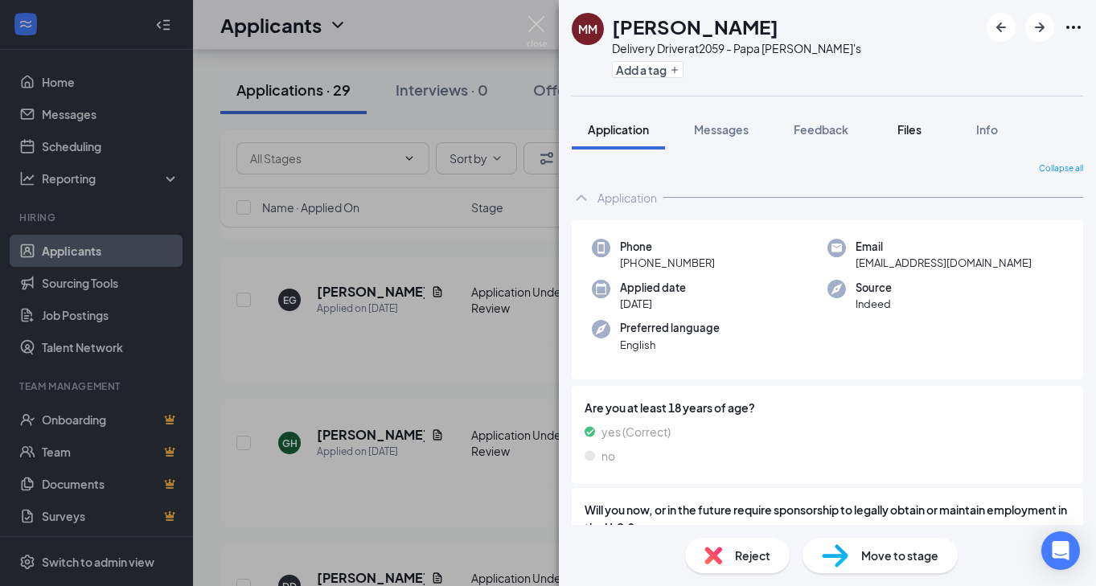
click at [899, 135] on span "Files" at bounding box center [909, 129] width 24 height 14
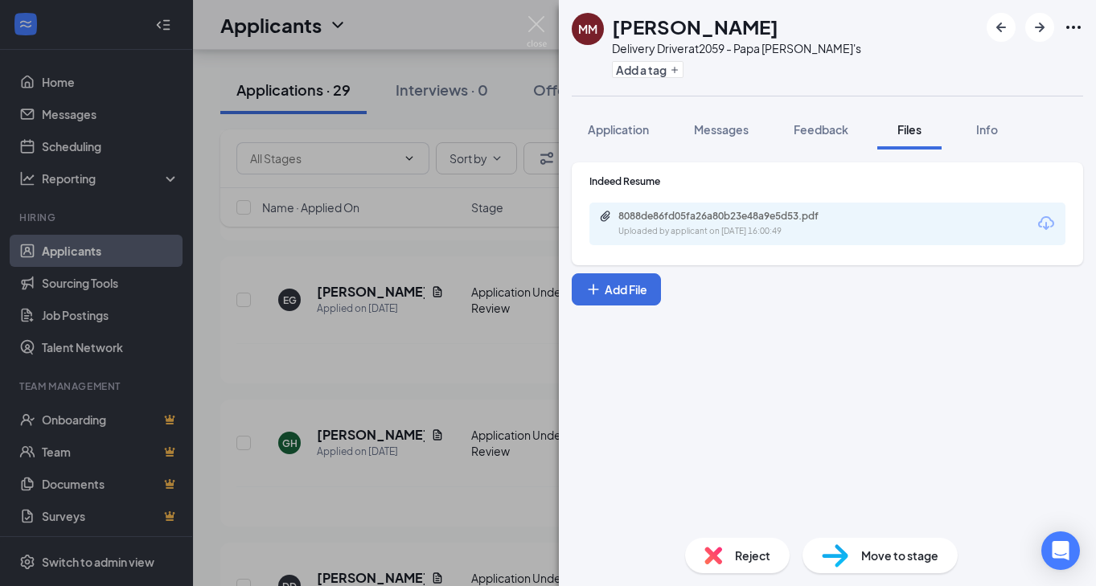
click at [699, 196] on div "Indeed Resume 8088de86fd05fa26a80b23e48a9e5d53.pdf Uploaded by applicant on Oct…" at bounding box center [827, 209] width 476 height 71
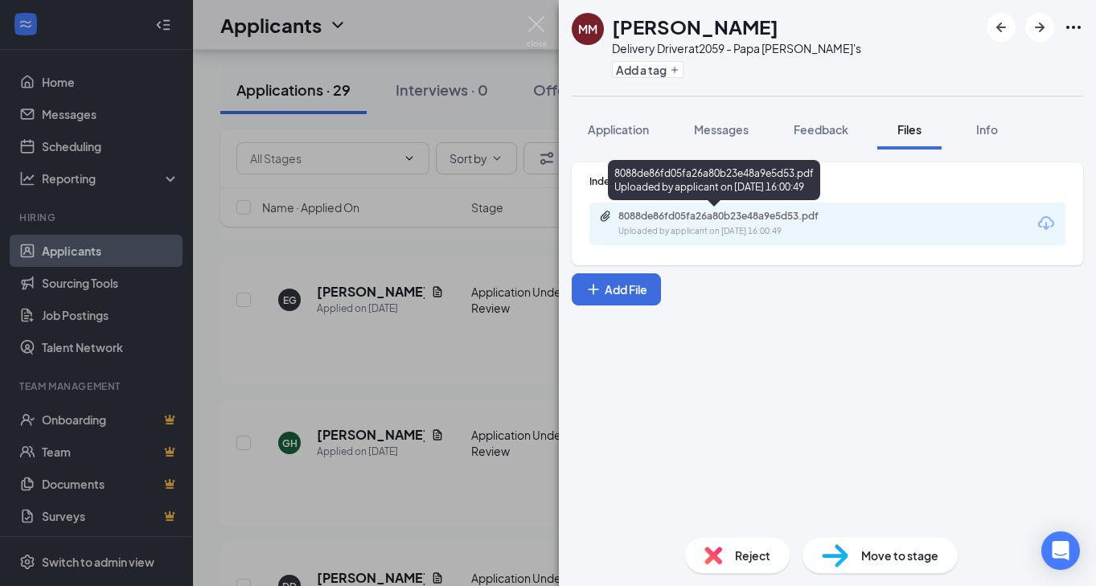
click at [691, 223] on div "8088de86fd05fa26a80b23e48a9e5d53.pdf Uploaded by applicant on Oct 08, 2025 at 1…" at bounding box center [729, 224] width 260 height 28
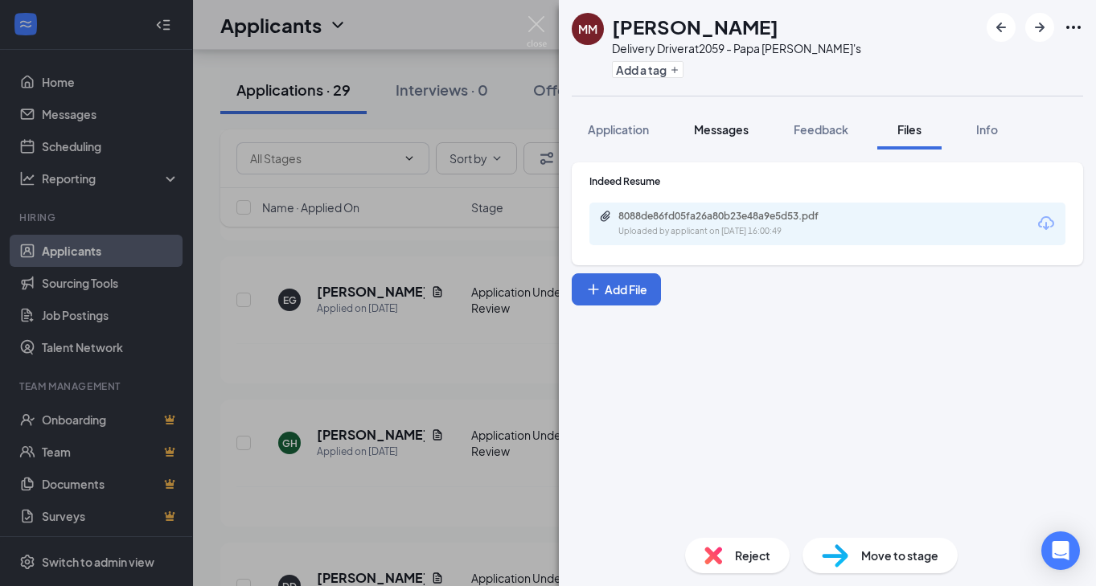
click at [719, 110] on button "Messages" at bounding box center [721, 129] width 87 height 40
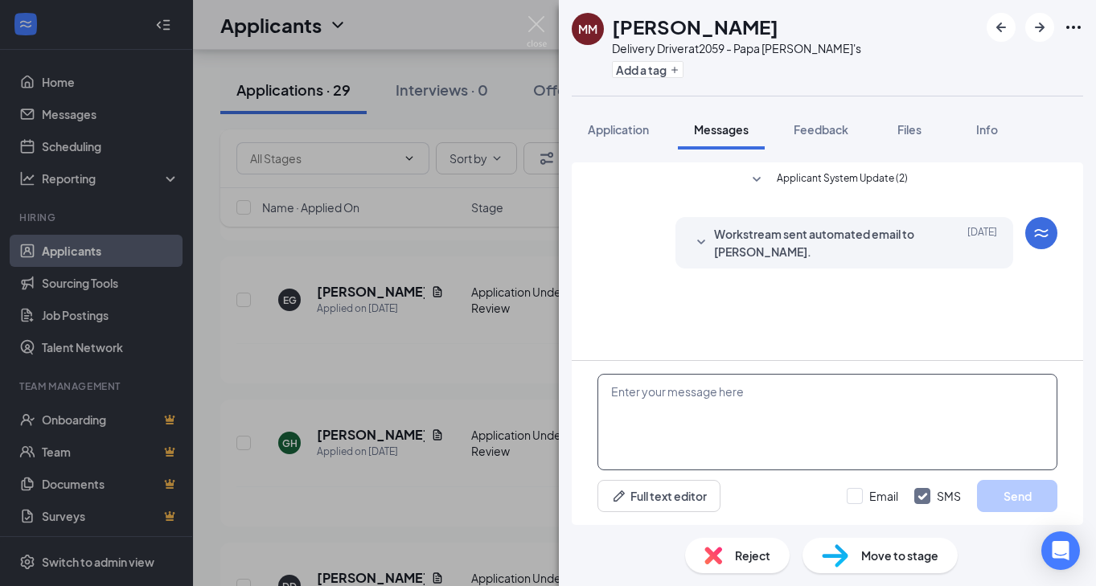
click at [730, 420] on textarea at bounding box center [827, 422] width 460 height 96
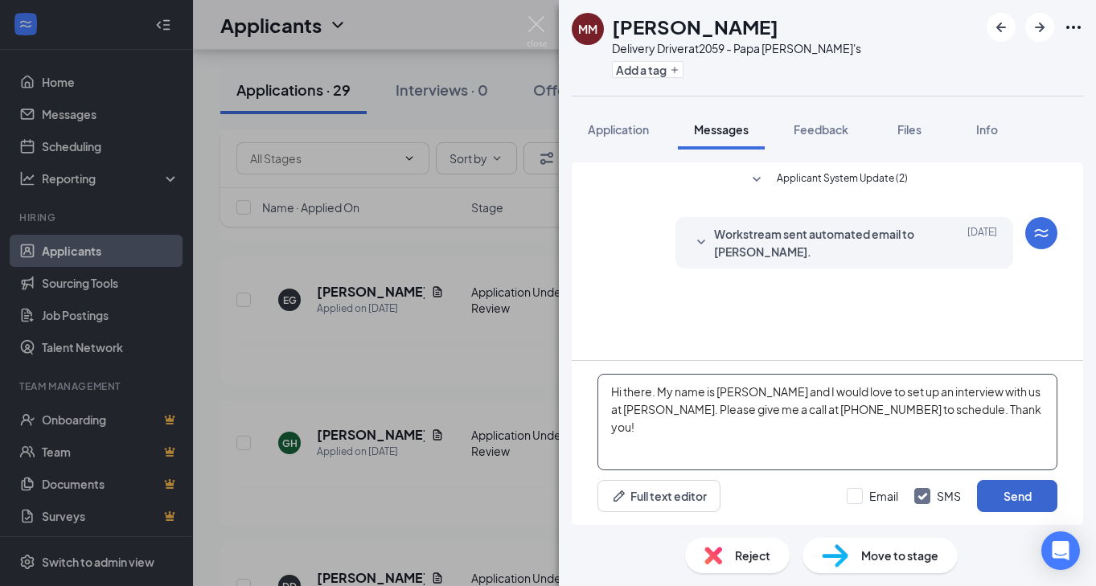
type textarea "Hi there. My name is Emily and I would love to set up an interview with us at P…"
click at [1015, 494] on button "Send" at bounding box center [1017, 496] width 80 height 32
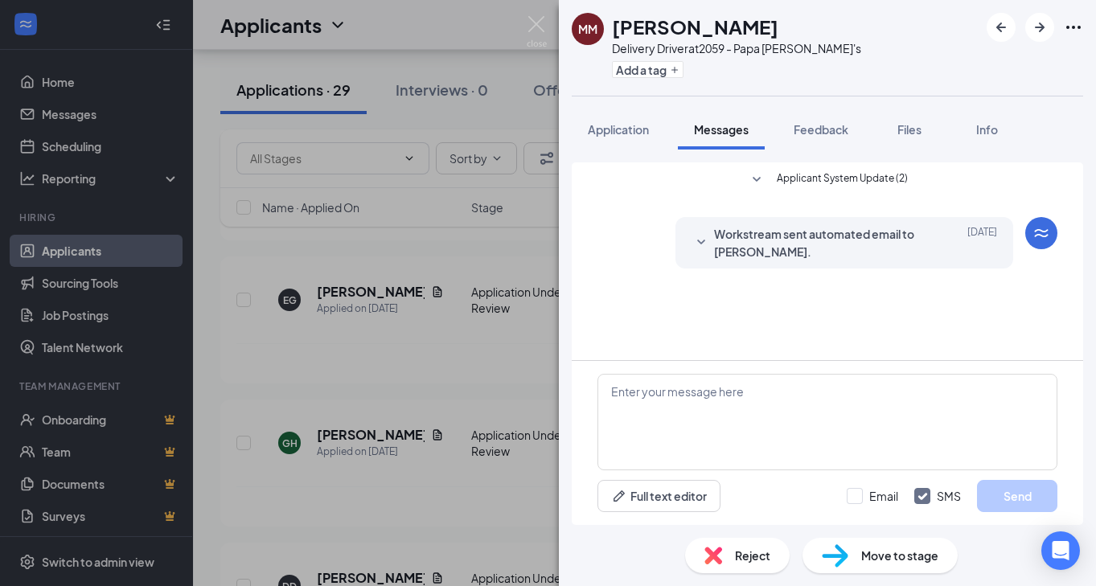
scroll to position [63, 0]
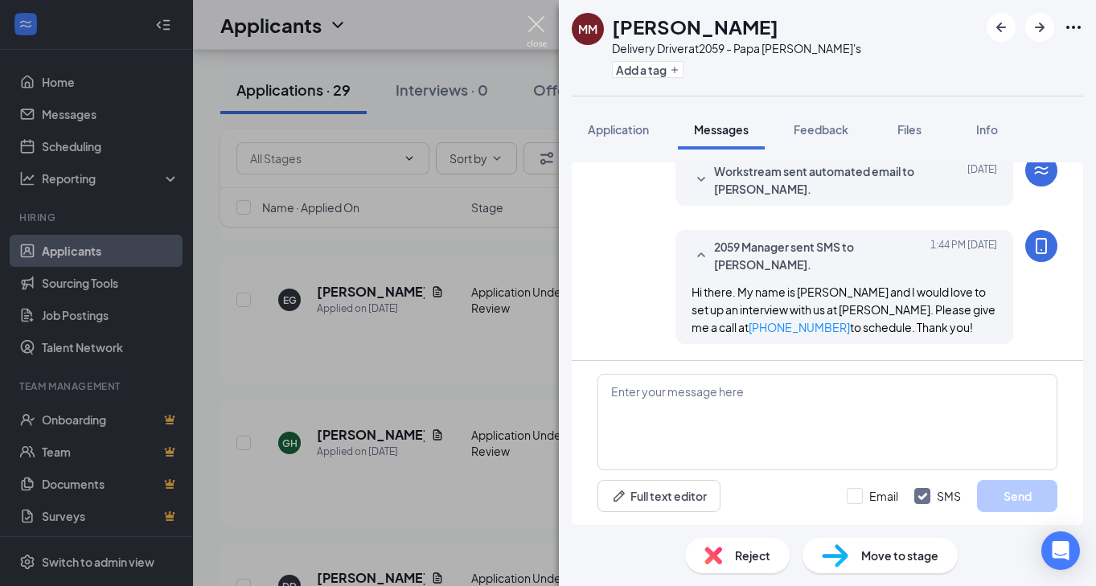
click at [539, 24] on img at bounding box center [537, 31] width 20 height 31
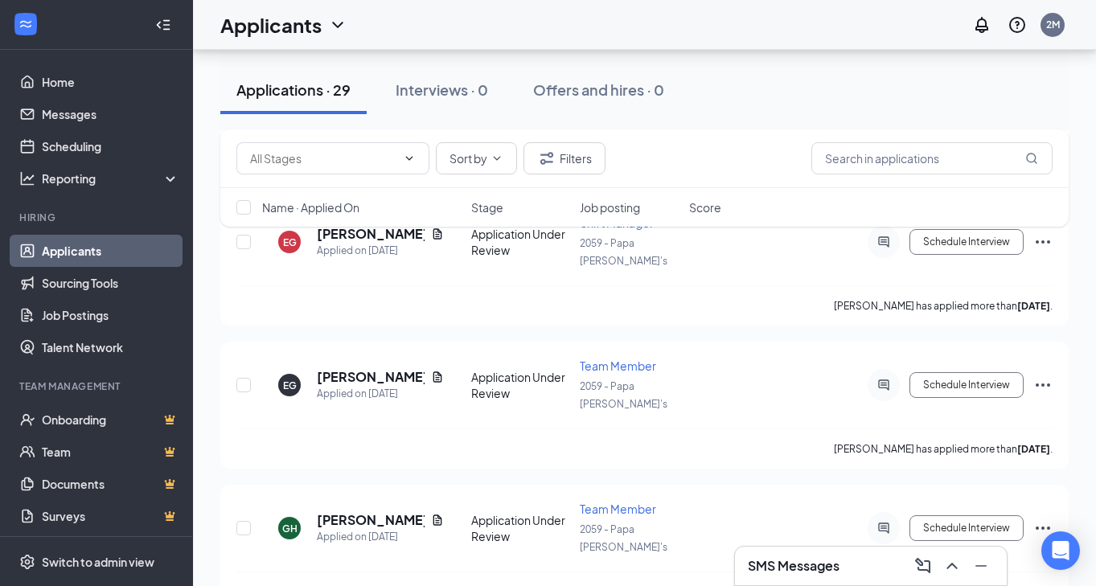
scroll to position [3345, 0]
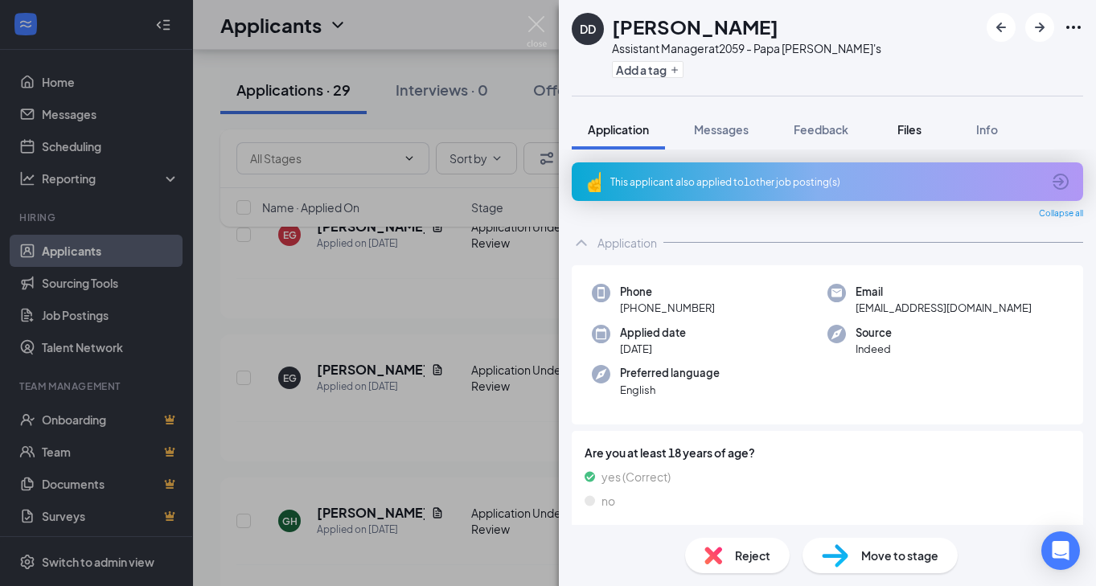
click at [898, 130] on div "Files" at bounding box center [909, 129] width 32 height 16
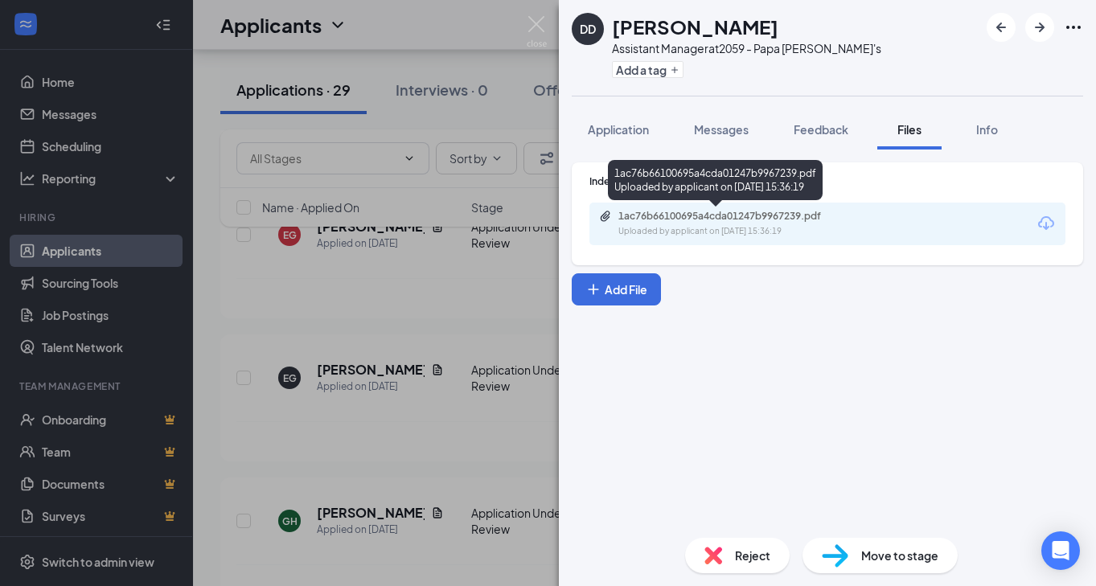
click at [740, 236] on div "Uploaded by applicant on Oct 08, 2025 at 15:36:19" at bounding box center [738, 231] width 241 height 13
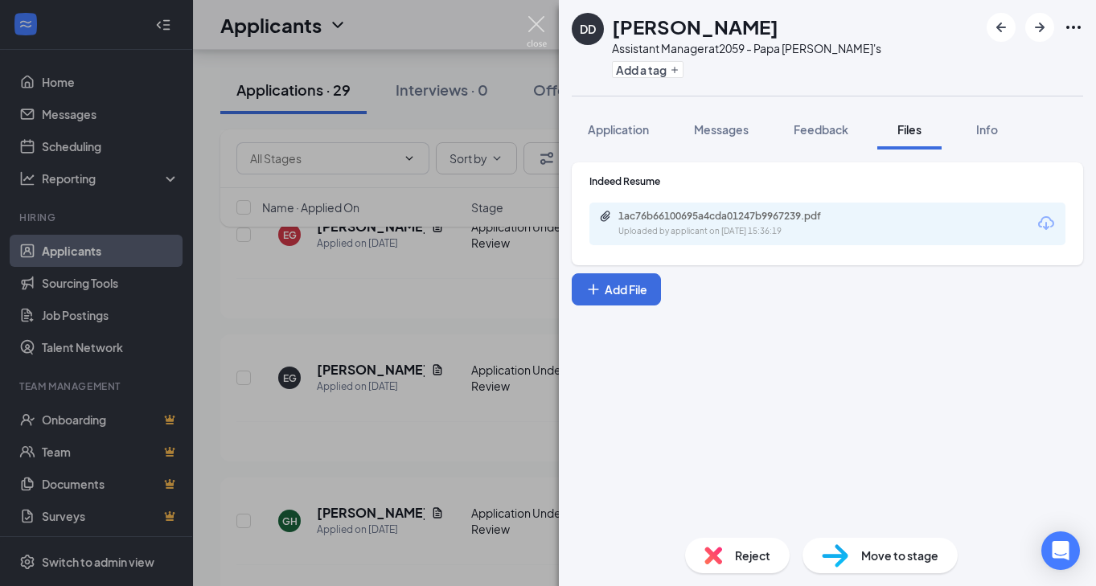
click at [539, 24] on img at bounding box center [537, 31] width 20 height 31
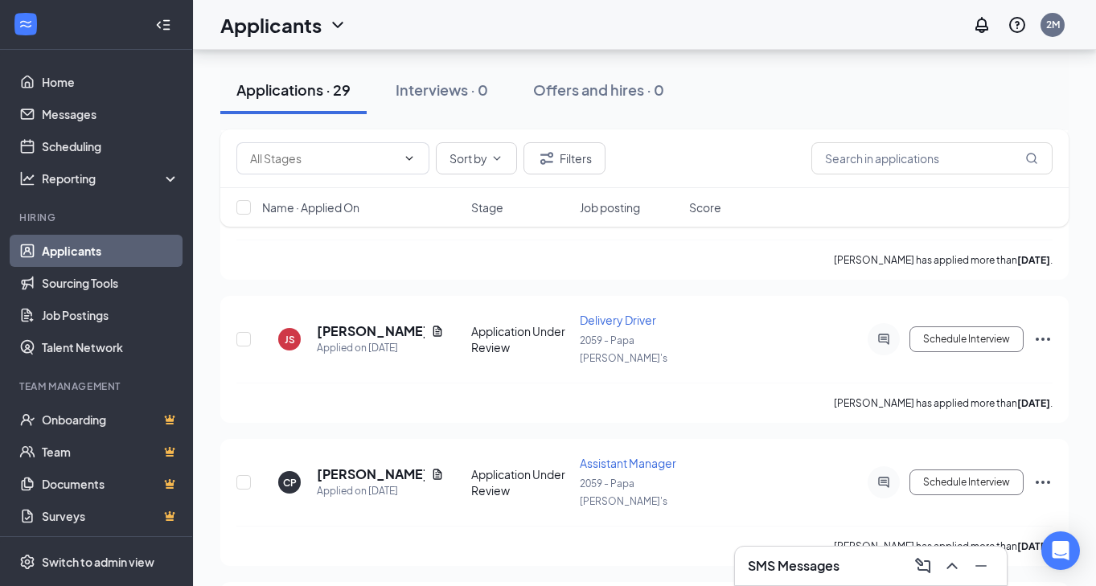
scroll to position [2274, 0]
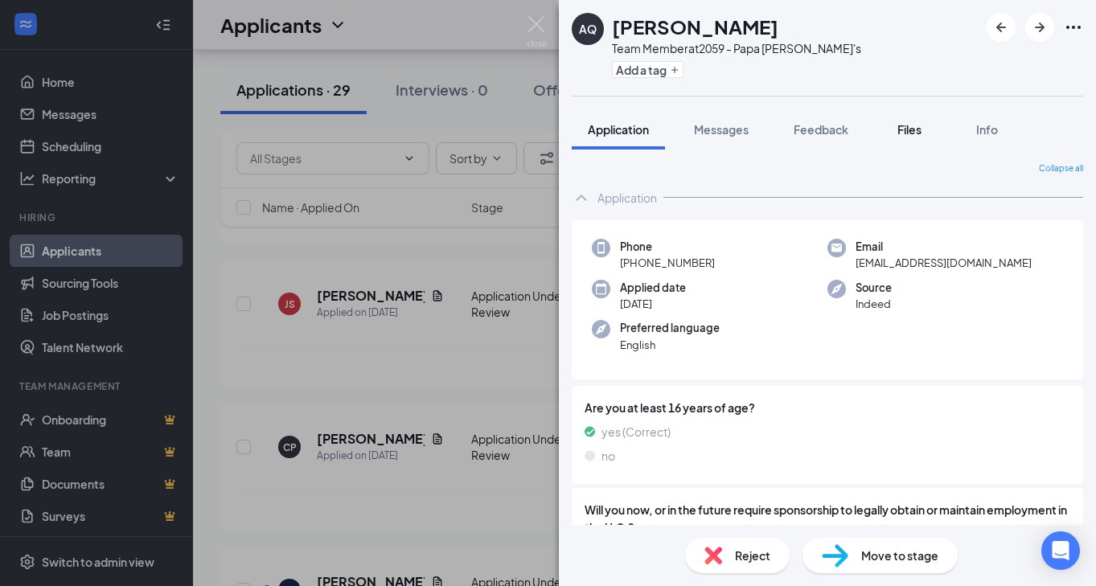
click at [900, 127] on span "Files" at bounding box center [909, 129] width 24 height 14
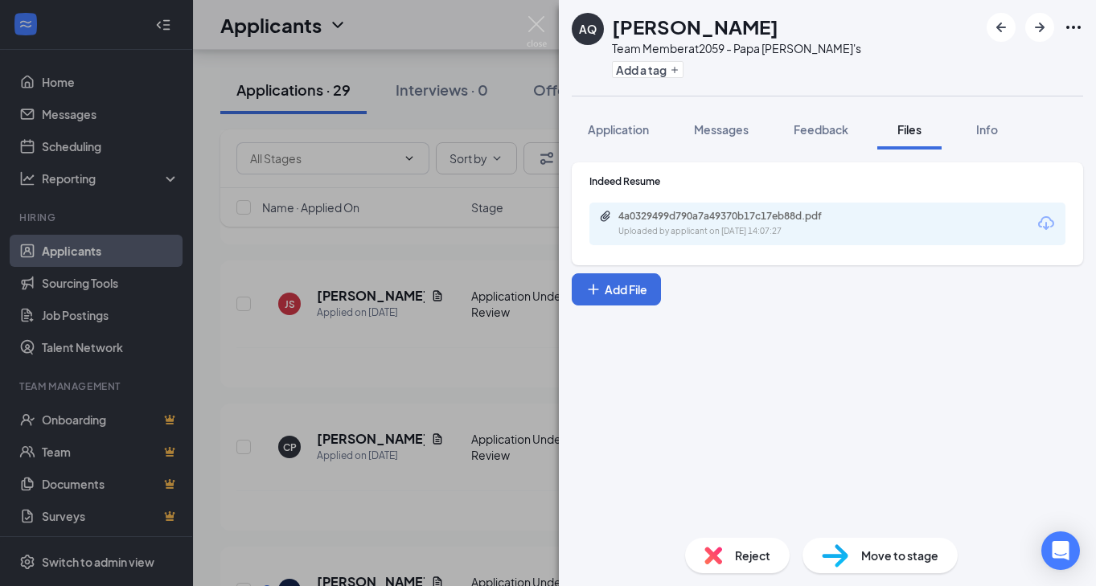
click at [748, 207] on div "4a0329499d790a7a49370b17c17eb88d.pdf Uploaded by applicant on Oct 09, 2025 at 1…" at bounding box center [827, 224] width 476 height 43
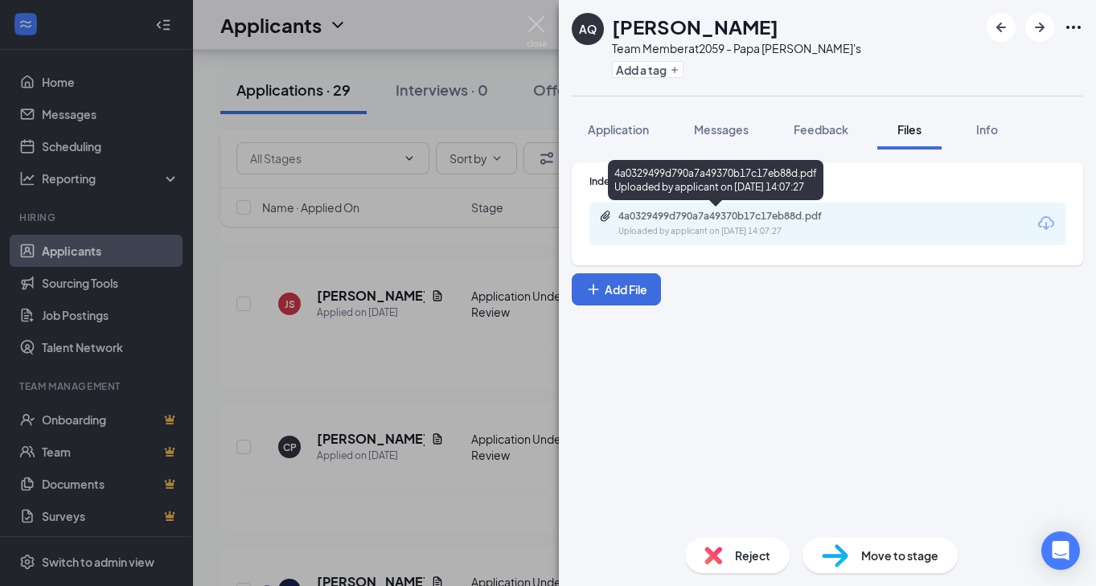
click at [741, 213] on div "4a0329499d790a7a49370b17c17eb88d.pdf" at bounding box center [730, 216] width 225 height 13
click at [535, 20] on img at bounding box center [537, 31] width 20 height 31
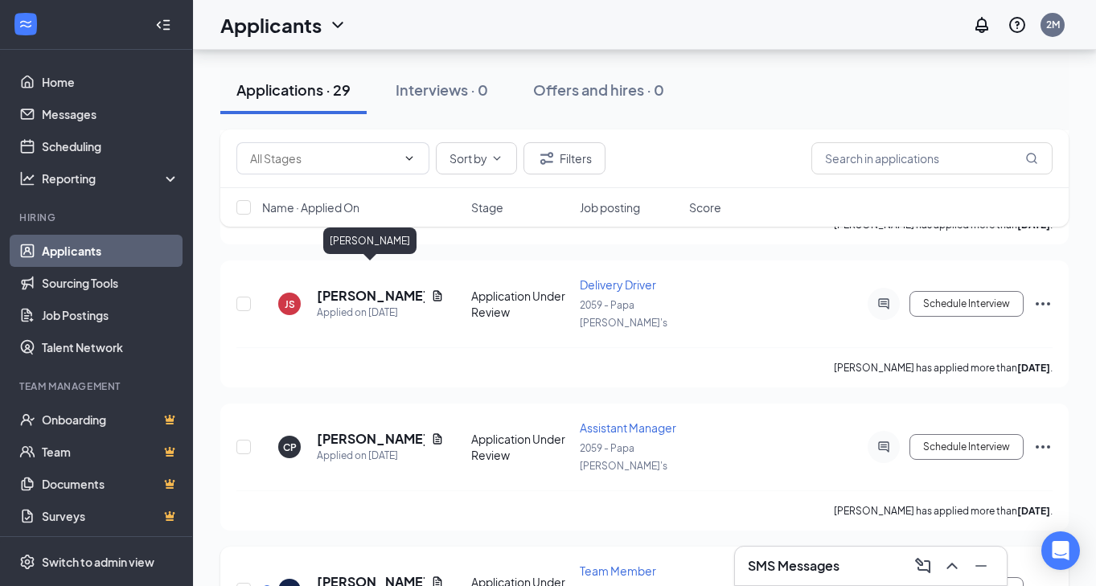
click at [374, 573] on h5 "Elstevan Griego" at bounding box center [371, 582] width 108 height 18
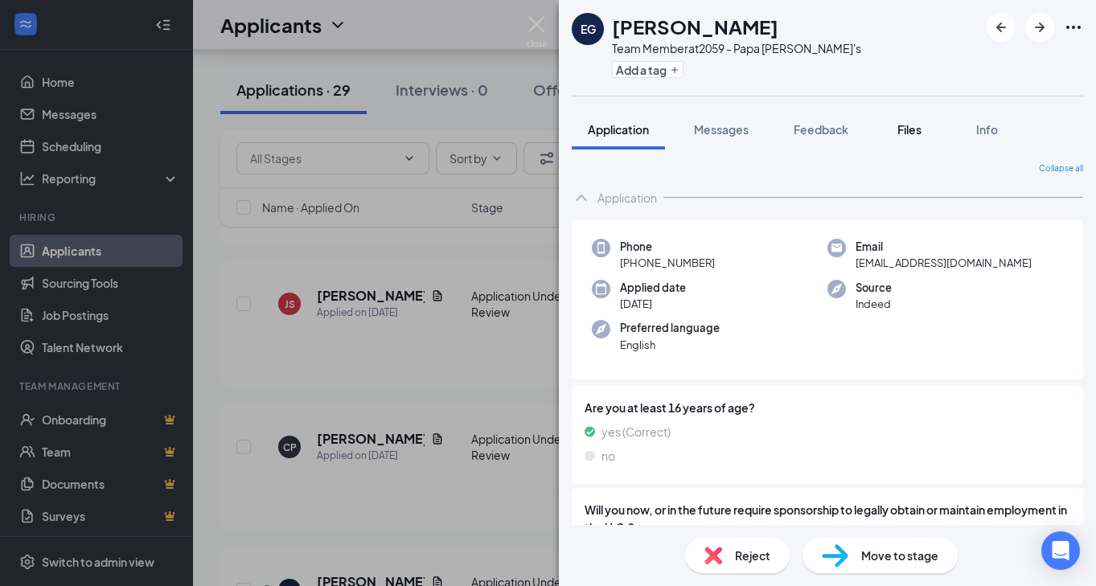
click at [904, 125] on span "Files" at bounding box center [909, 129] width 24 height 14
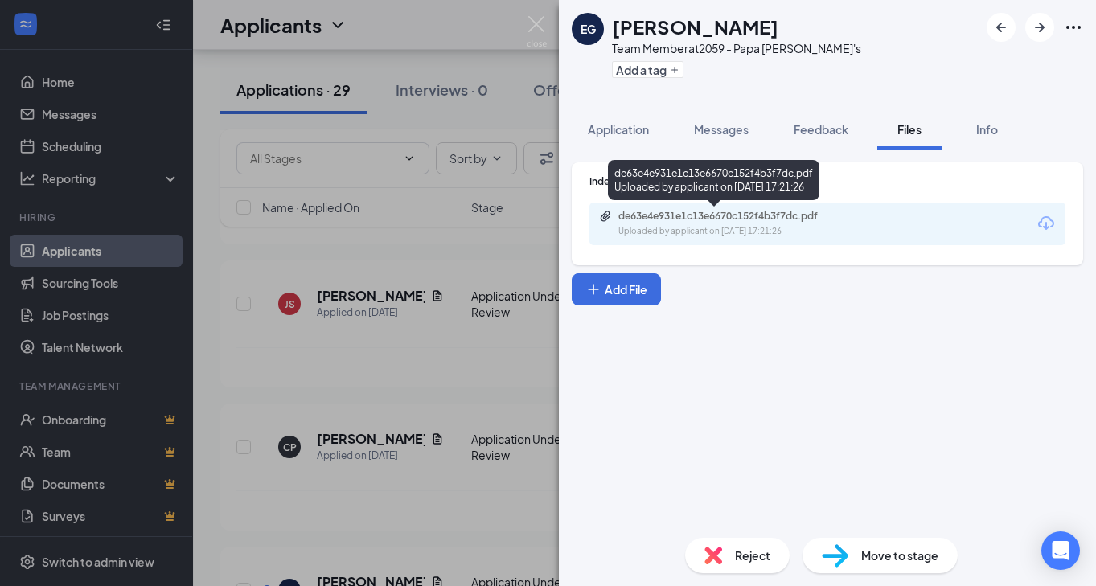
click at [733, 228] on div "Uploaded by applicant on Oct 09, 2025 at 17:21:26" at bounding box center [738, 231] width 241 height 13
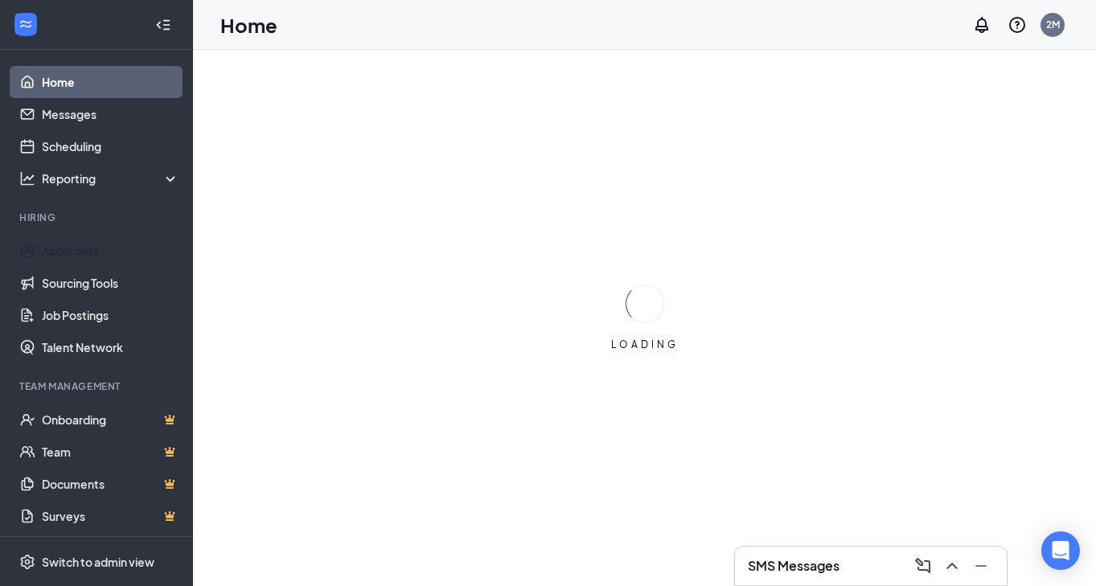
click at [70, 254] on link "Applicants" at bounding box center [110, 251] width 137 height 32
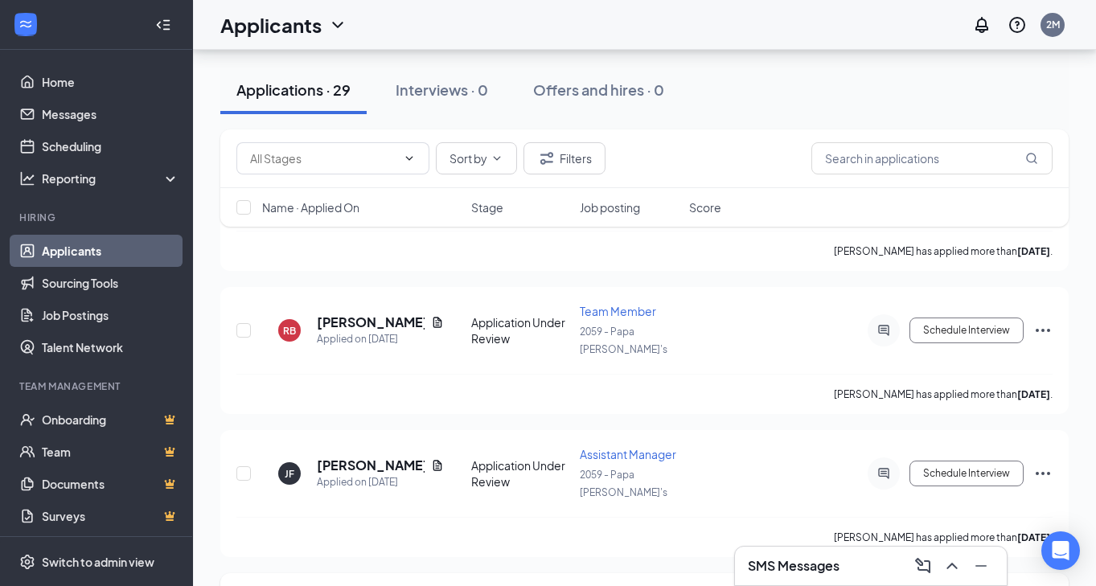
scroll to position [960, 0]
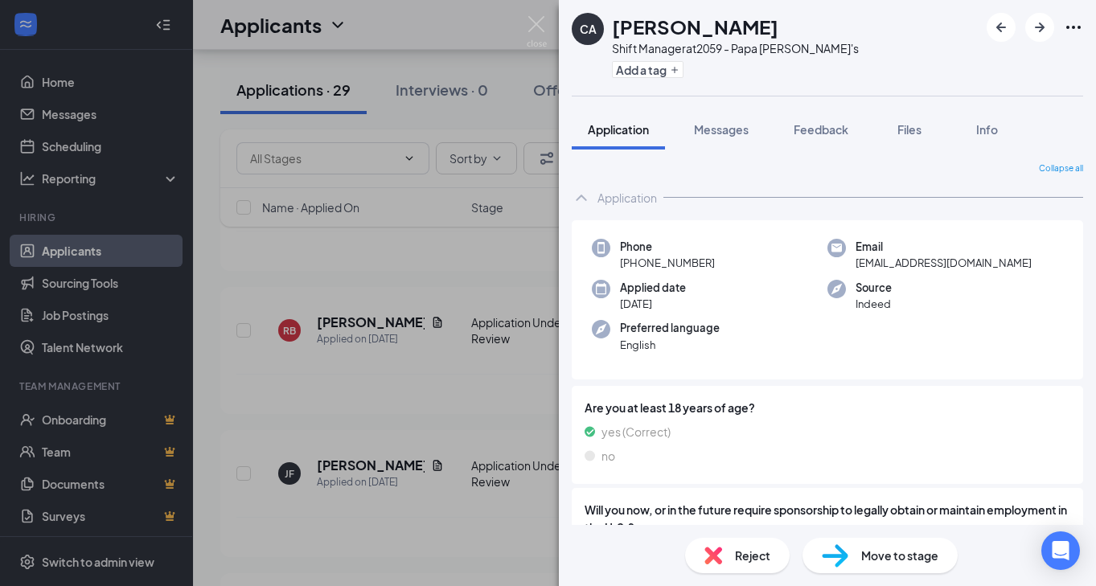
click at [1067, 29] on icon "Ellipses" at bounding box center [1073, 27] width 19 height 19
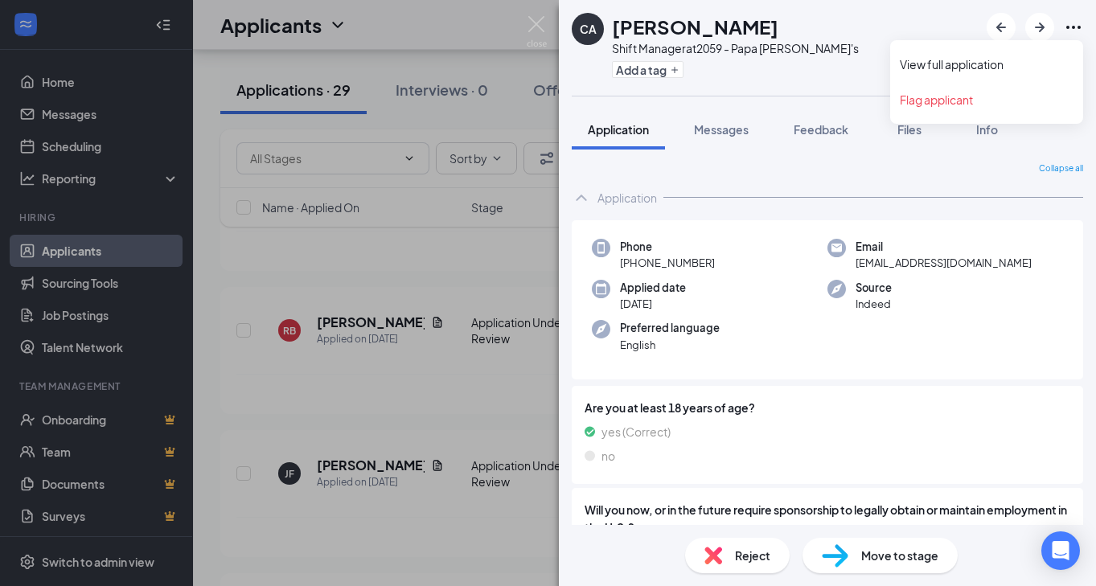
click at [1072, 27] on icon "Ellipses" at bounding box center [1073, 27] width 14 height 3
click at [1018, 64] on link "View full application" at bounding box center [987, 64] width 174 height 16
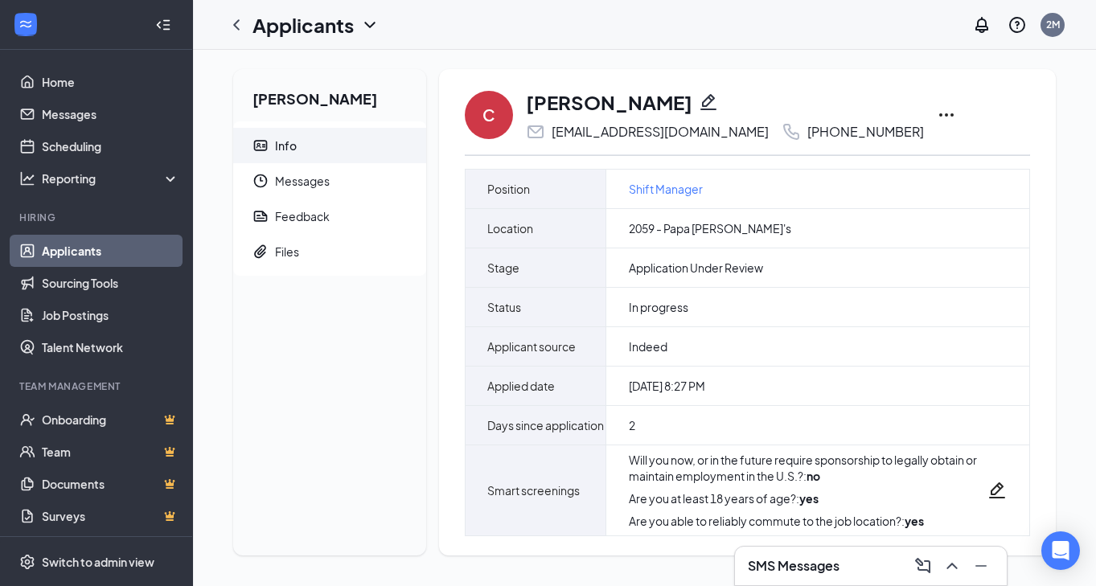
click at [937, 113] on icon "Ellipses" at bounding box center [946, 114] width 19 height 19
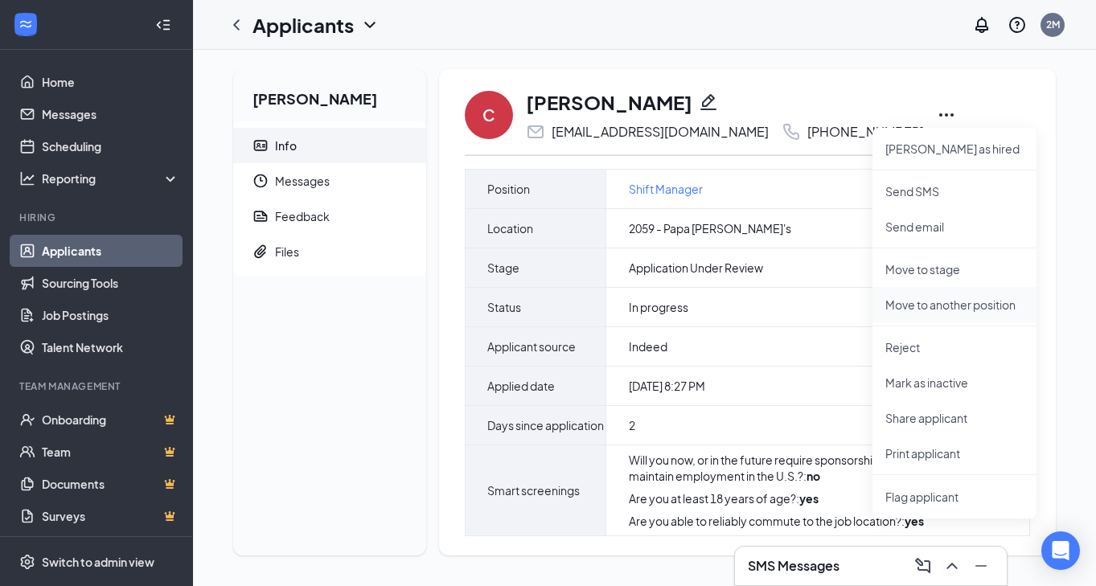
click at [939, 313] on li "Move to another position" at bounding box center [954, 304] width 164 height 35
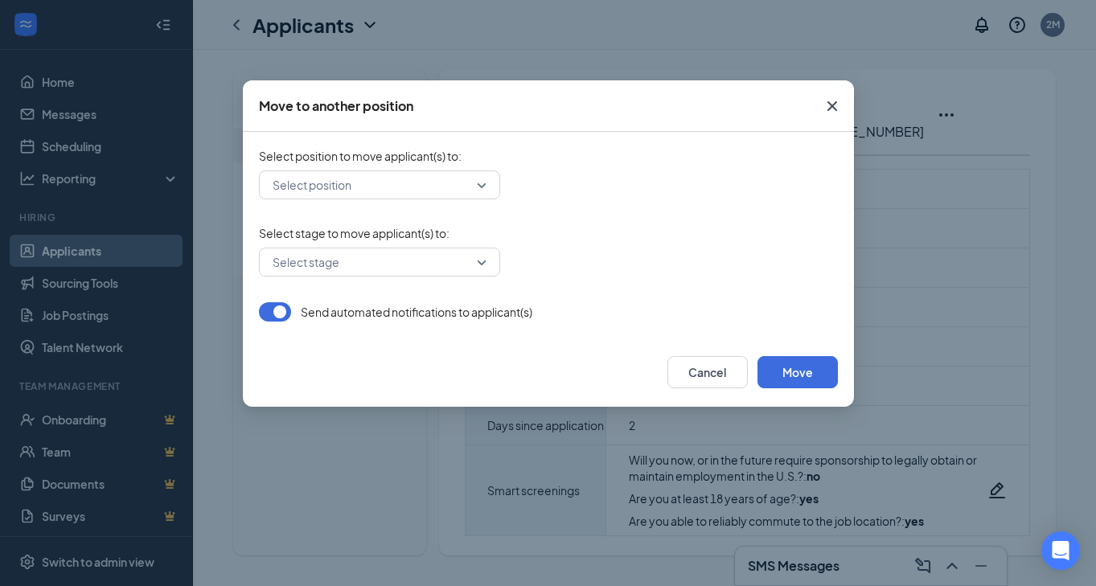
click at [448, 184] on input "search" at bounding box center [373, 184] width 211 height 27
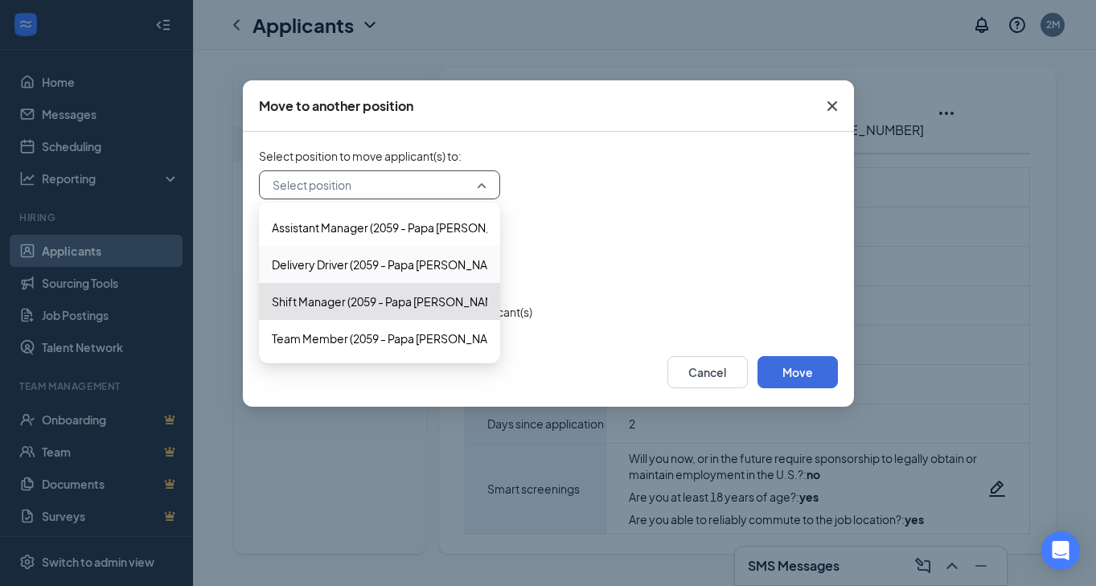
scroll to position [21, 0]
click at [833, 108] on icon "Cross" at bounding box center [831, 106] width 10 height 10
